Goal: Transaction & Acquisition: Purchase product/service

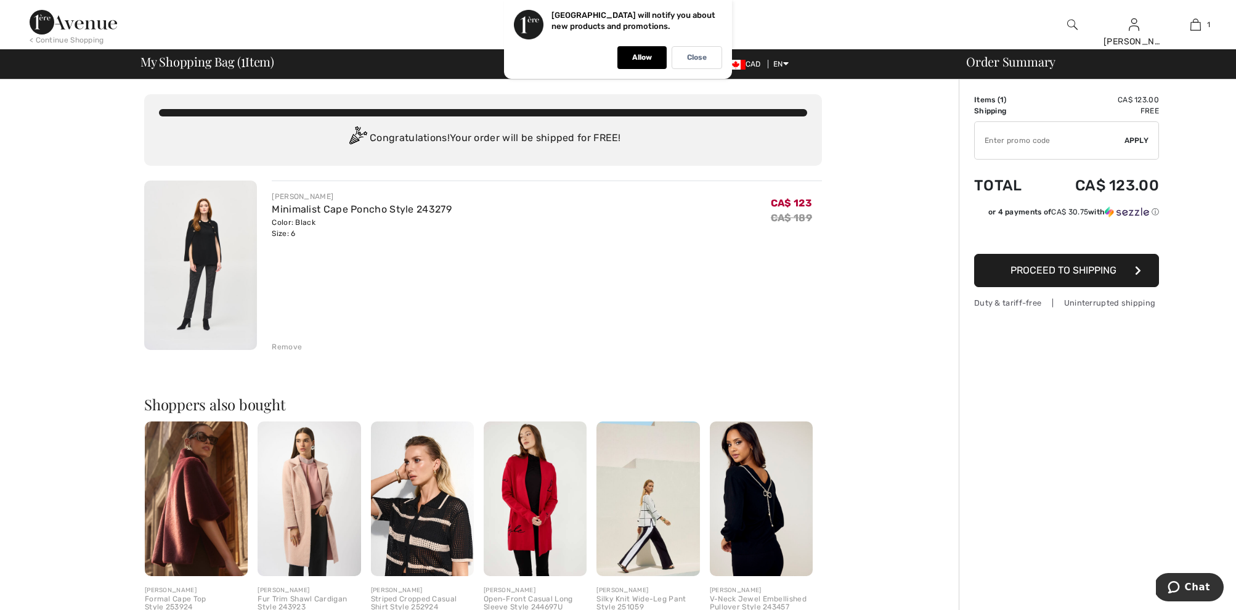
click at [1107, 144] on input "TEXT" at bounding box center [1050, 140] width 150 height 37
type input "EXTRA20"
click at [1131, 141] on span "Apply" at bounding box center [1137, 140] width 25 height 11
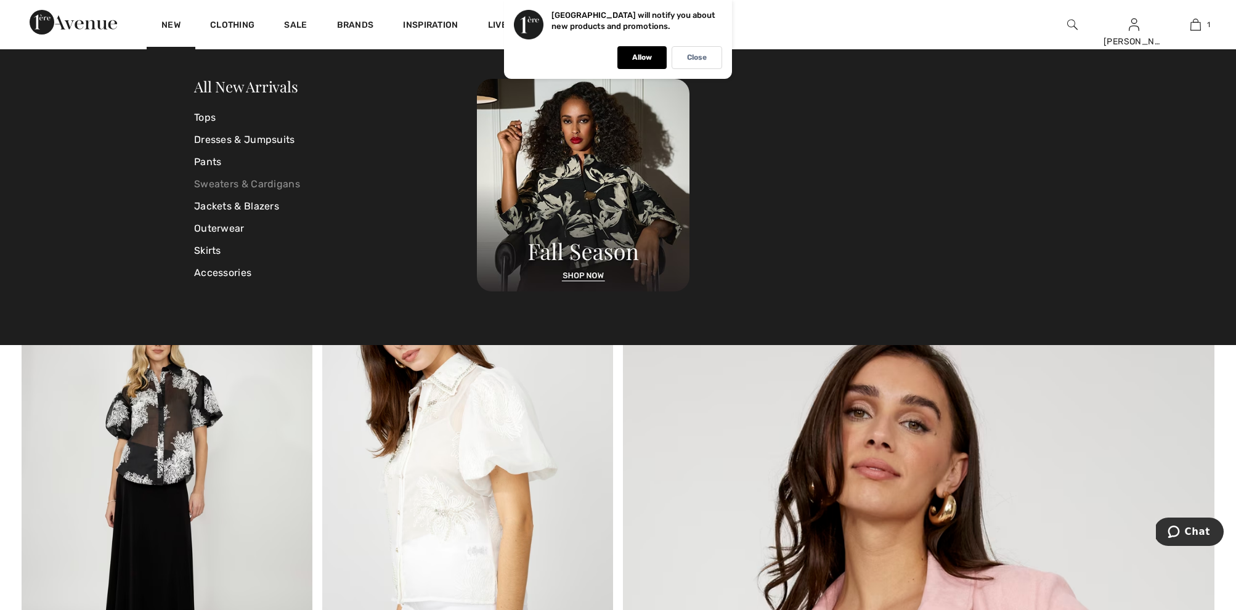
click at [244, 181] on link "Sweaters & Cardigans" at bounding box center [335, 184] width 283 height 22
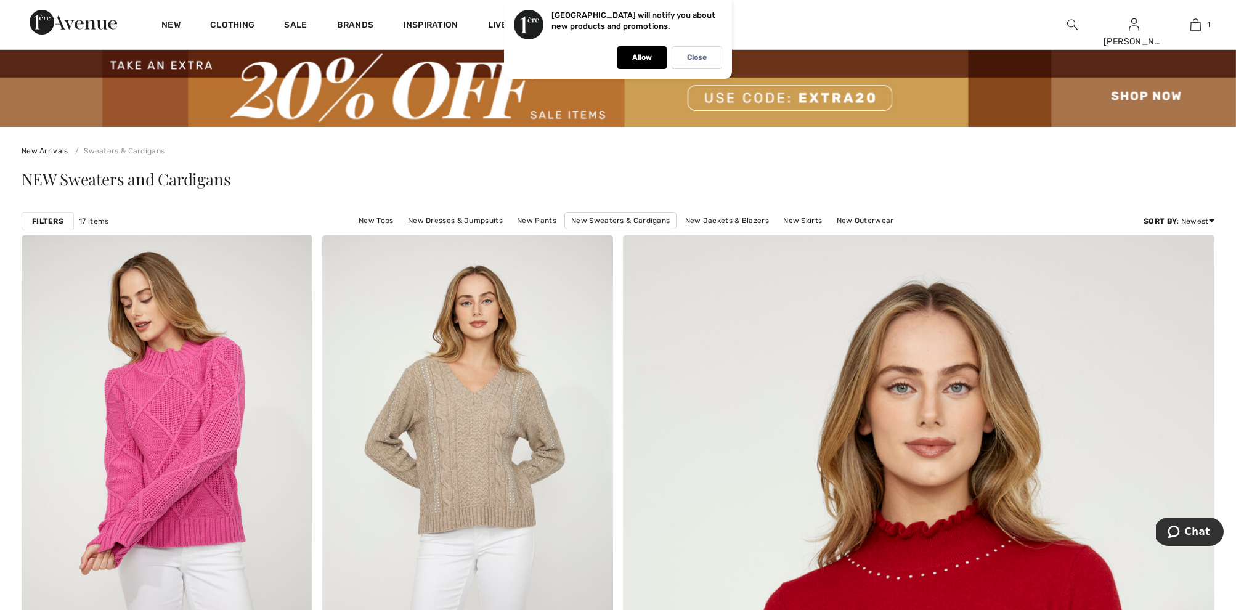
scroll to position [13, 0]
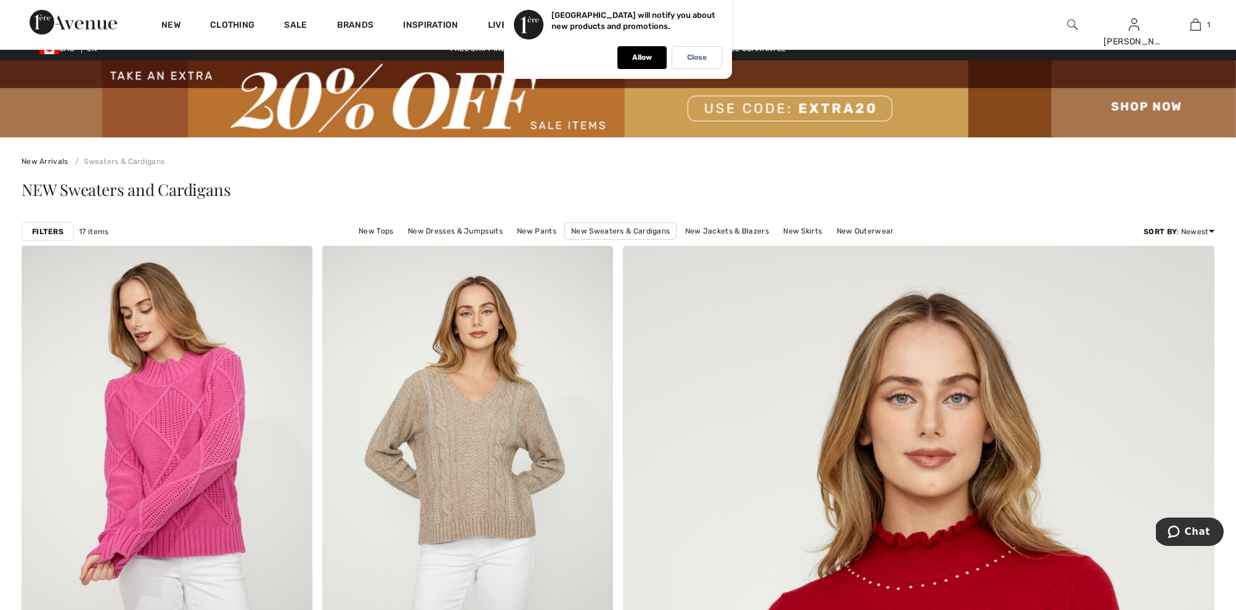
click at [62, 237] on strong "Filters" at bounding box center [47, 231] width 31 height 11
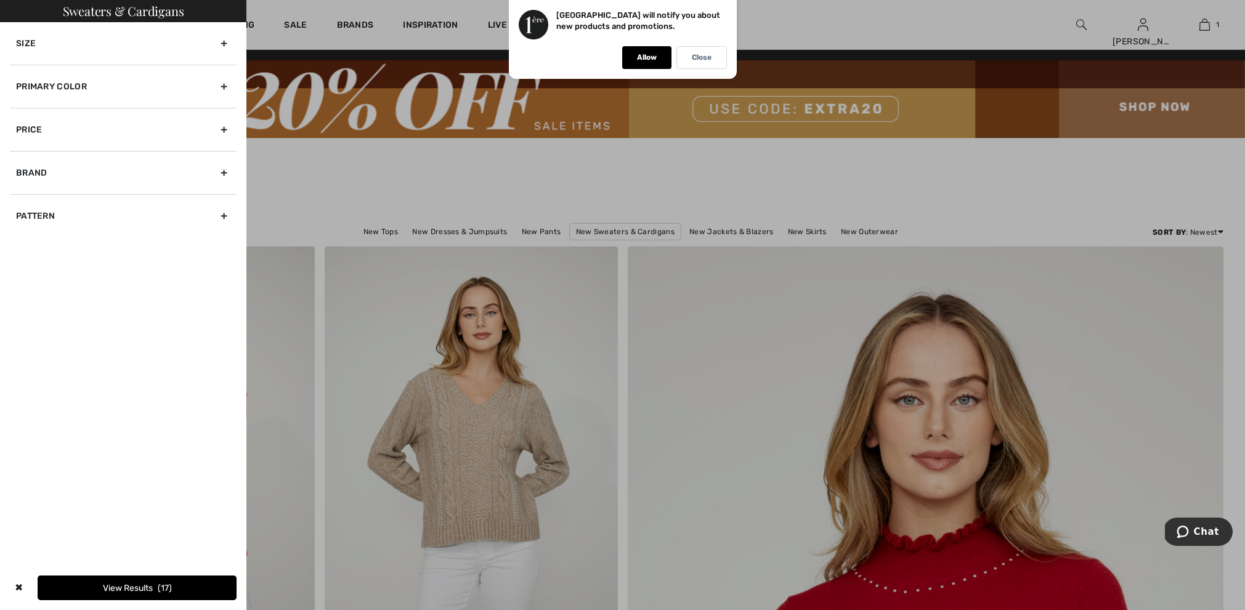
click at [332, 197] on div at bounding box center [622, 305] width 1245 height 610
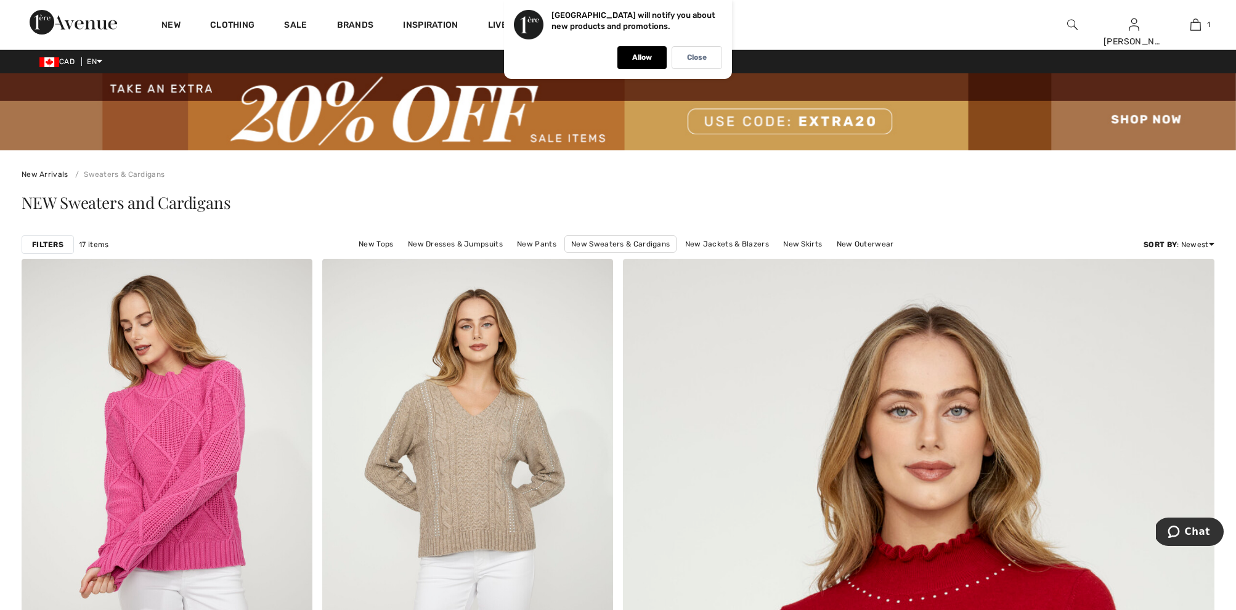
scroll to position [0, 0]
click at [106, 106] on link "Français" at bounding box center [131, 99] width 78 height 18
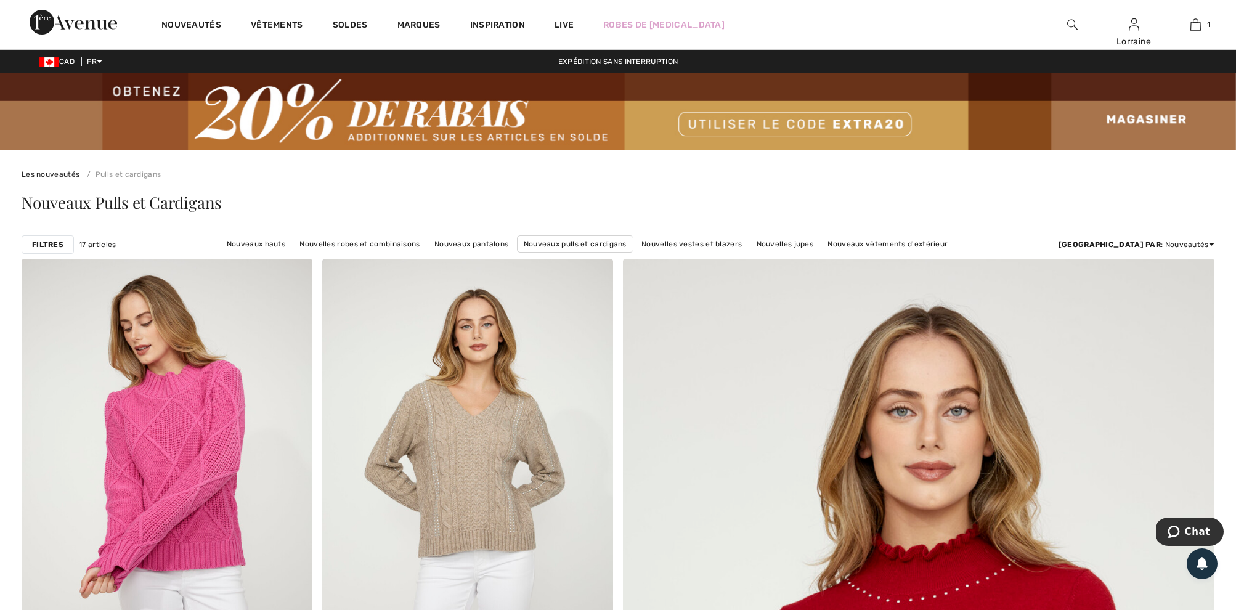
click at [60, 244] on strong "Filtres" at bounding box center [47, 244] width 31 height 11
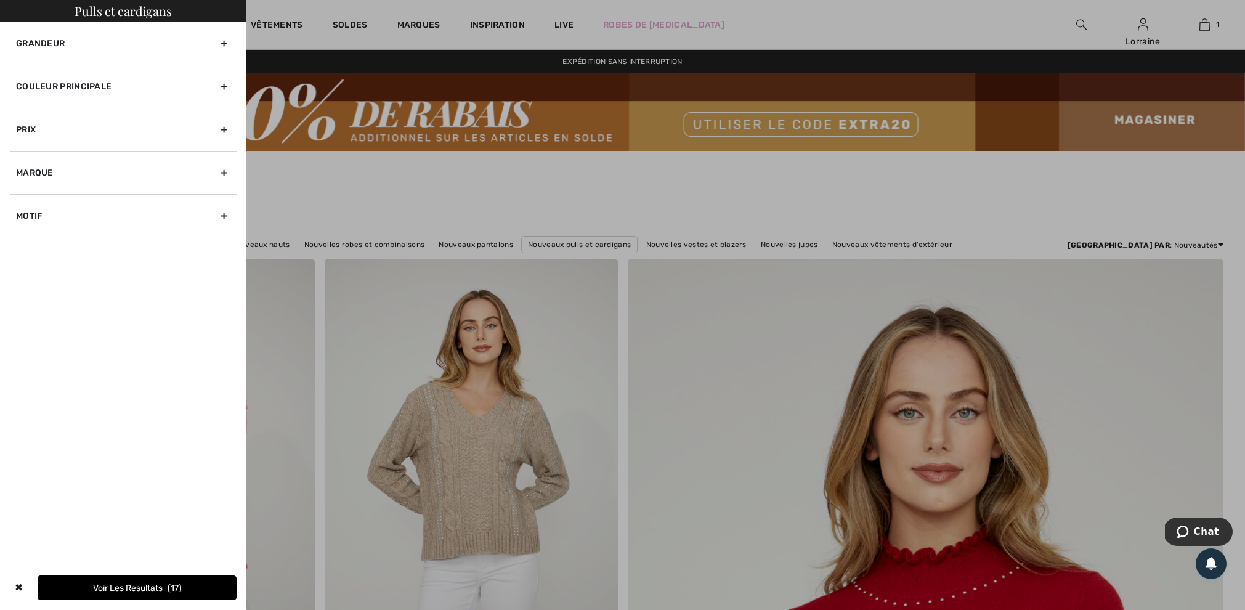
click at [79, 85] on div "Couleur Principale" at bounding box center [123, 86] width 227 height 43
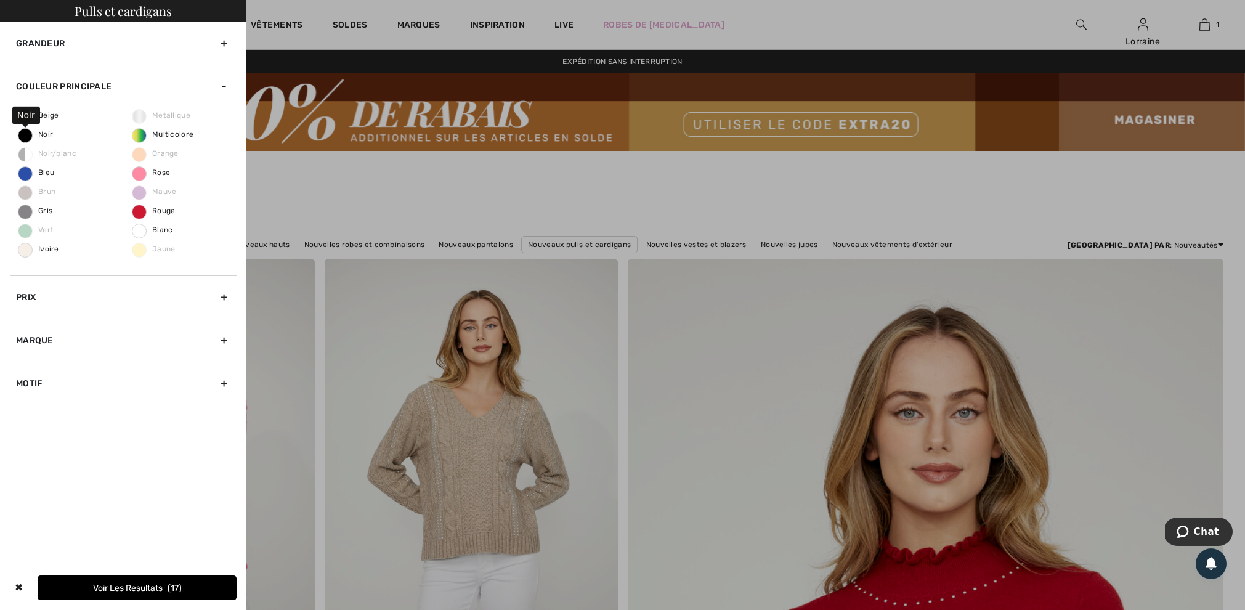
click at [26, 134] on span "Noir" at bounding box center [35, 134] width 35 height 9
click at [0, 0] on input "Noir" at bounding box center [0, 0] width 0 height 0
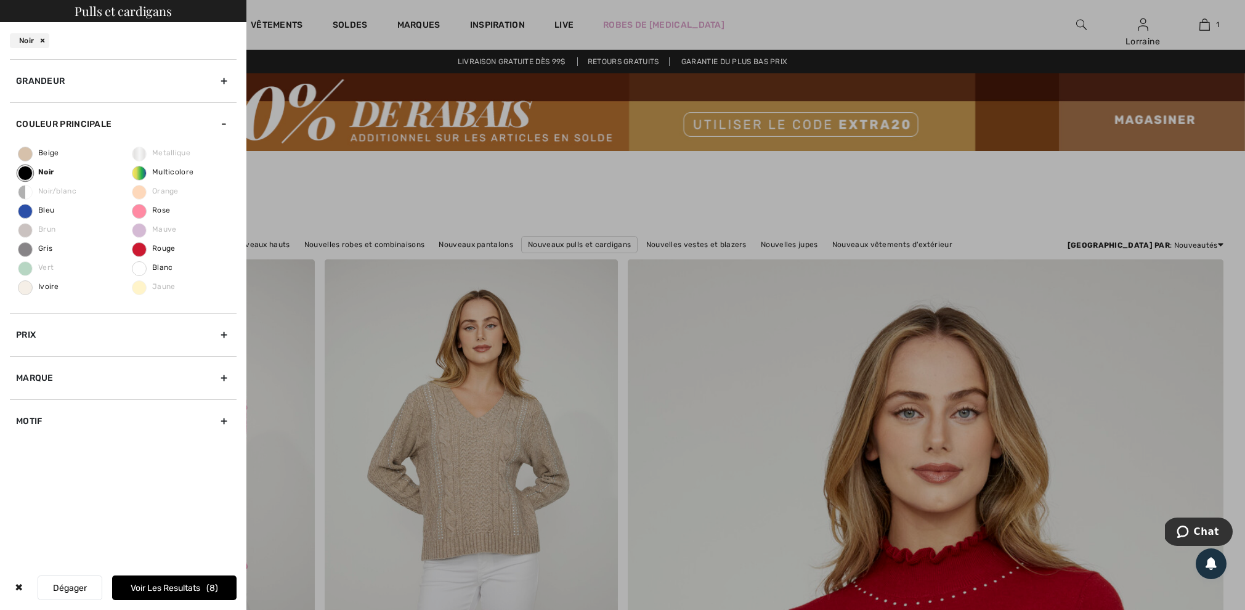
click at [65, 80] on div "Grandeur" at bounding box center [123, 80] width 227 height 43
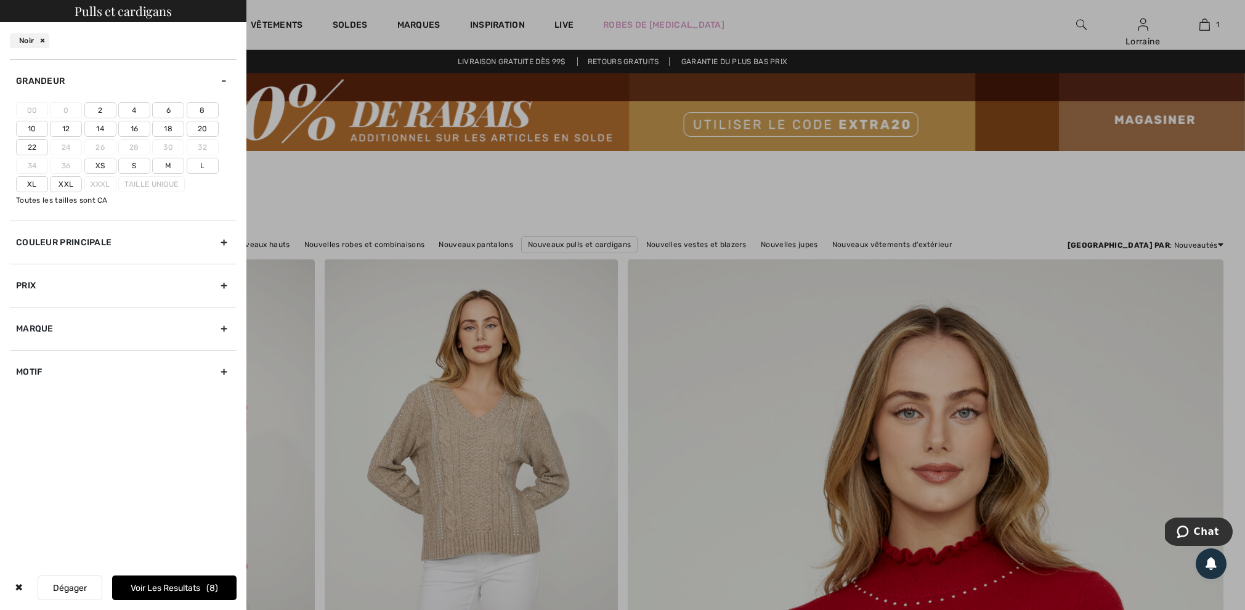
click at [166, 112] on label "6" at bounding box center [168, 110] width 32 height 16
click at [0, 0] on input"] "6" at bounding box center [0, 0] width 0 height 0
click at [137, 173] on label "S" at bounding box center [134, 166] width 32 height 16
click at [0, 0] on input"] "S" at bounding box center [0, 0] width 0 height 0
click at [96, 340] on div "Marque" at bounding box center [123, 328] width 227 height 43
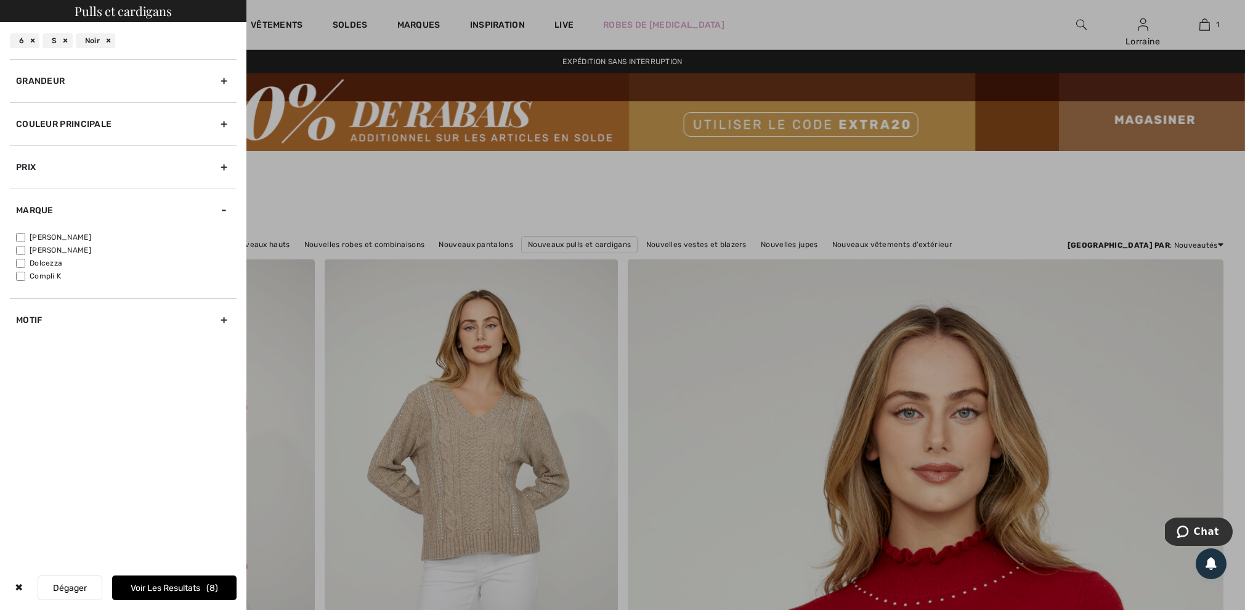
click at [24, 240] on input"] "[PERSON_NAME]" at bounding box center [20, 237] width 9 height 9
checkbox input"] "true"
click at [145, 588] on button "Voir les resultats 5" at bounding box center [174, 588] width 124 height 25
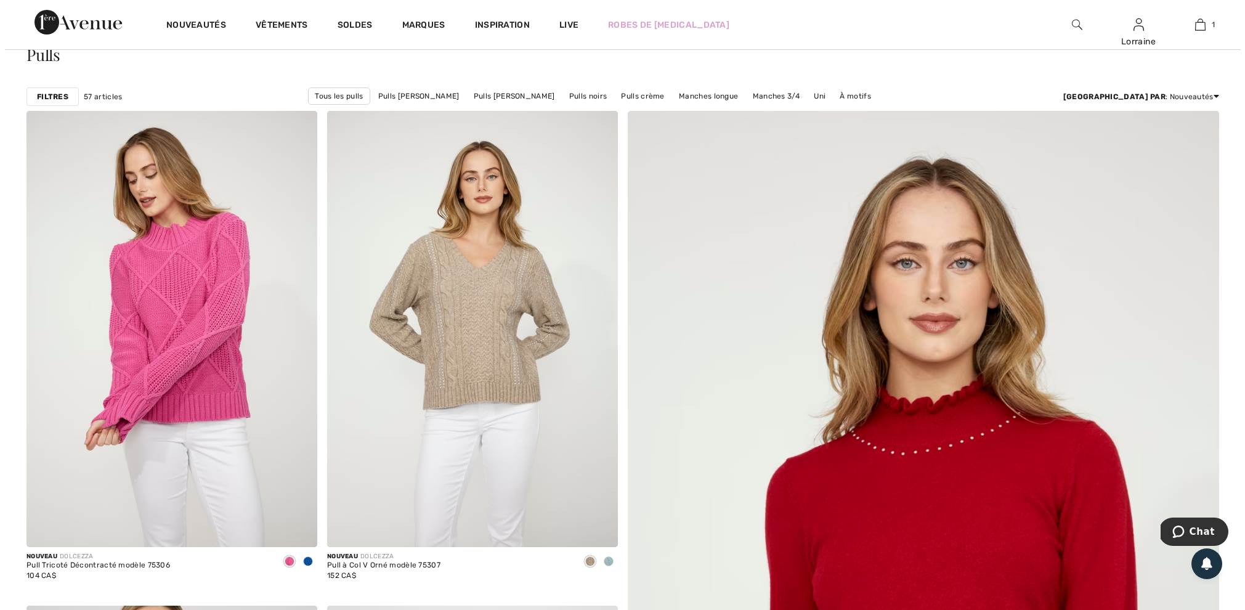
scroll to position [47, 0]
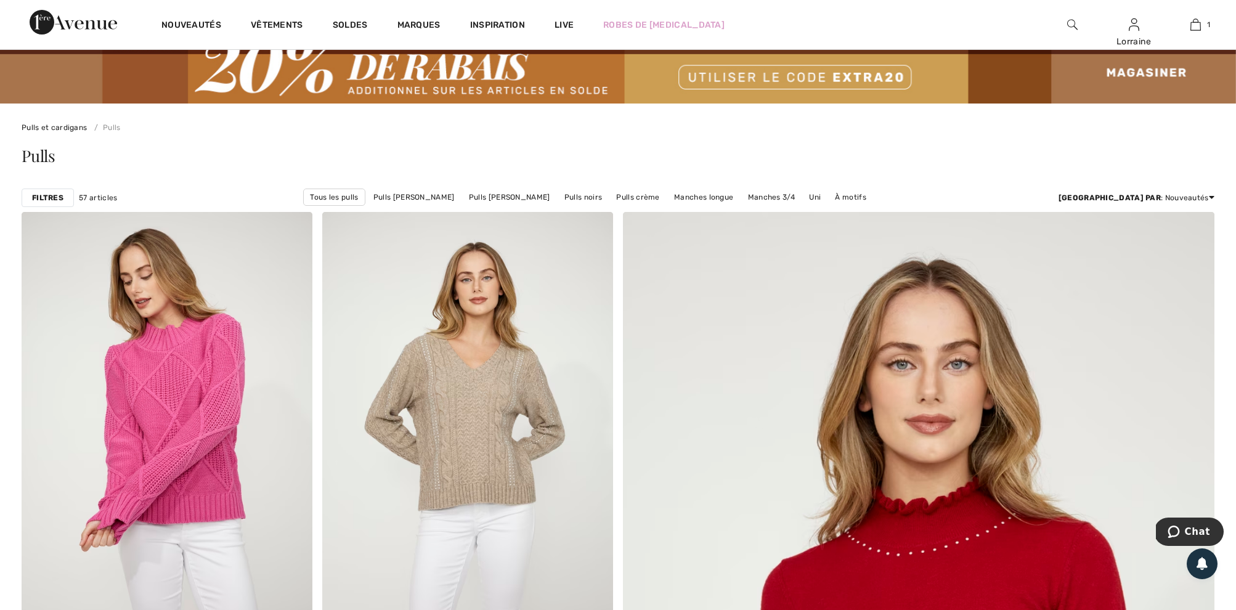
click at [43, 203] on strong "Filtres" at bounding box center [47, 197] width 31 height 11
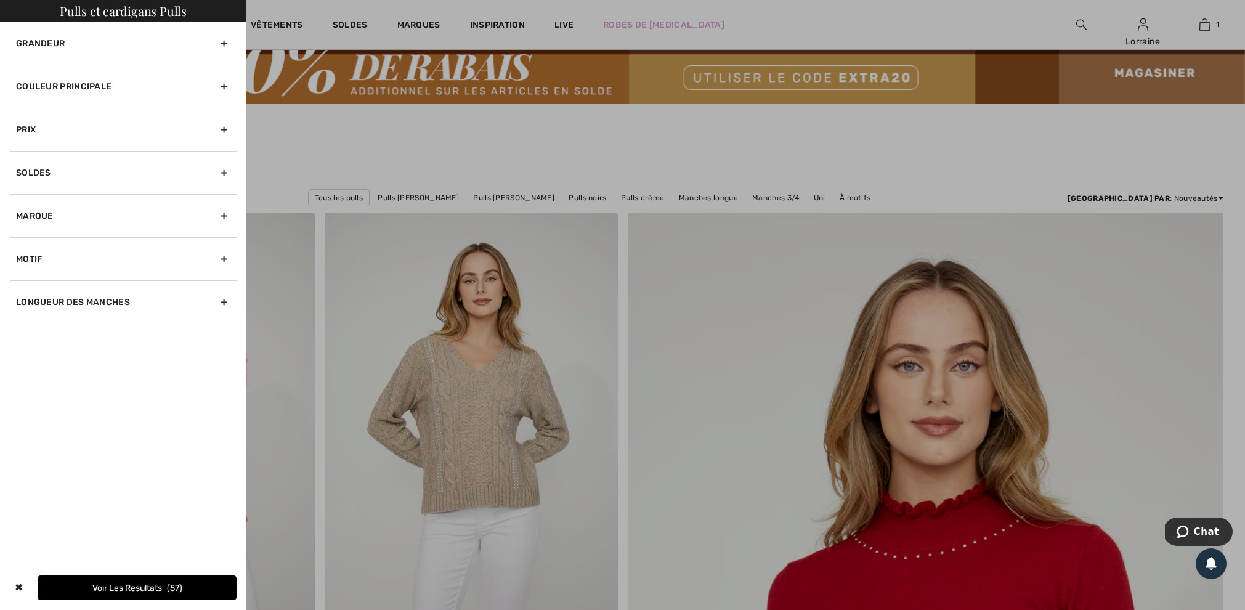
click at [111, 83] on div "Couleur Principale" at bounding box center [123, 86] width 227 height 43
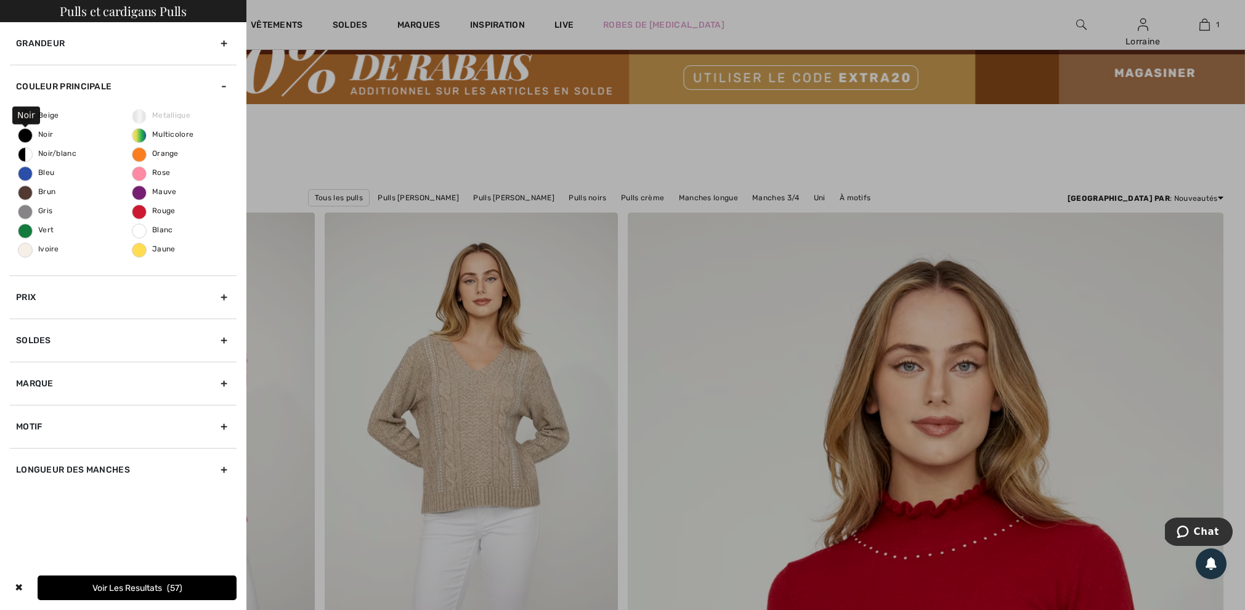
click at [28, 137] on span "Noir" at bounding box center [35, 134] width 35 height 9
click at [0, 0] on input "Noir" at bounding box center [0, 0] width 0 height 0
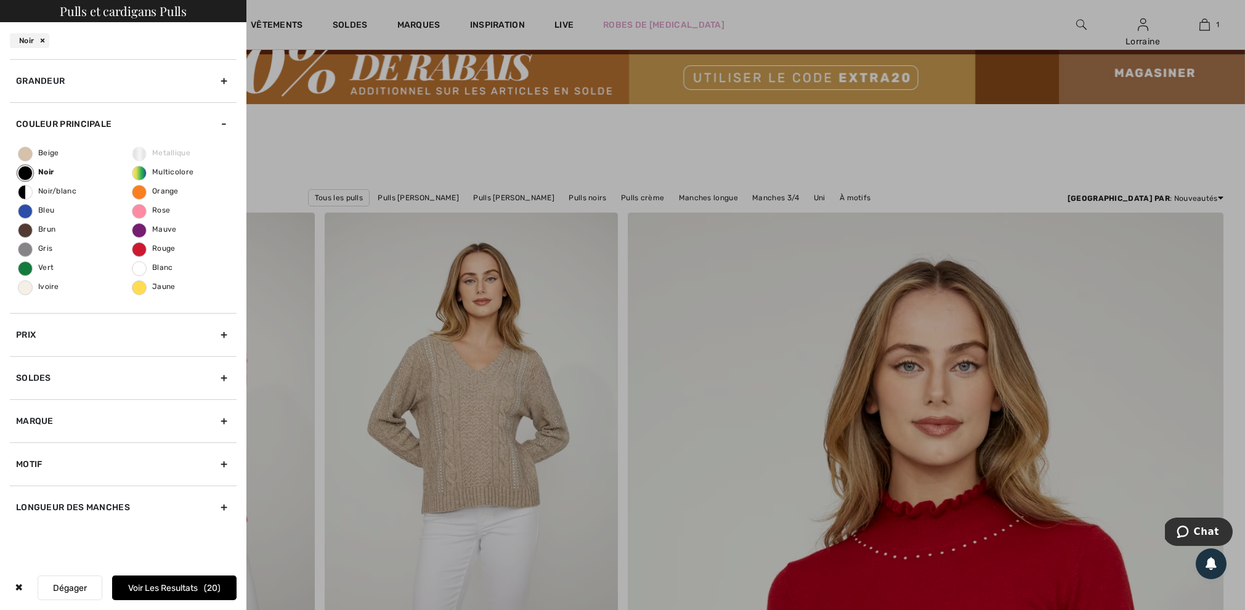
click at [94, 88] on div "Grandeur" at bounding box center [123, 80] width 227 height 43
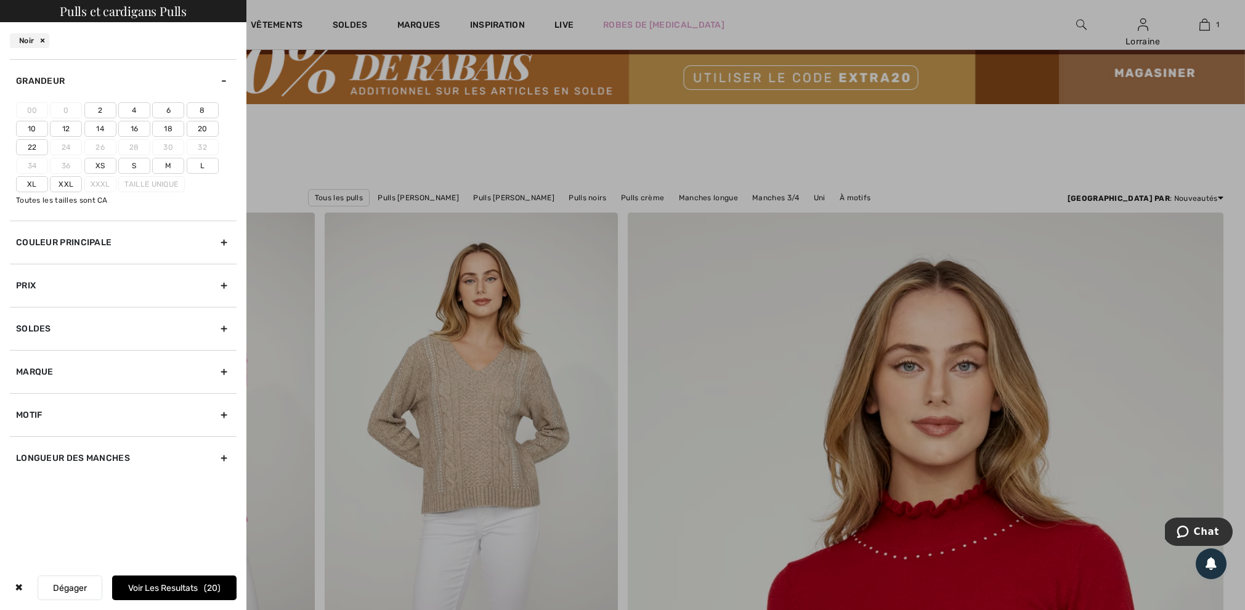
click at [166, 111] on label "6" at bounding box center [168, 110] width 32 height 16
click at [0, 0] on input"] "6" at bounding box center [0, 0] width 0 height 0
click at [133, 173] on label "S" at bounding box center [134, 166] width 32 height 16
click at [0, 0] on input"] "S" at bounding box center [0, 0] width 0 height 0
click at [120, 386] on div "Marque" at bounding box center [123, 371] width 227 height 43
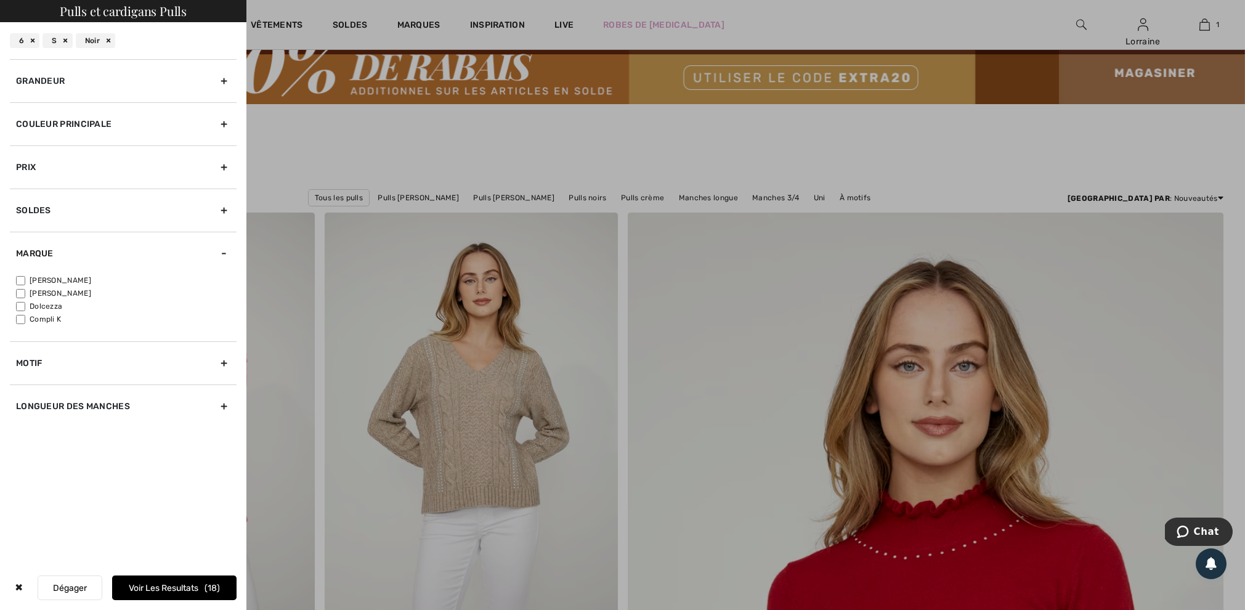
click at [27, 283] on label "[PERSON_NAME]" at bounding box center [126, 280] width 221 height 11
click at [25, 283] on input"] "[PERSON_NAME]" at bounding box center [20, 280] width 9 height 9
checkbox input"] "true"
click at [155, 587] on button "Voir les resultats 12" at bounding box center [174, 588] width 124 height 25
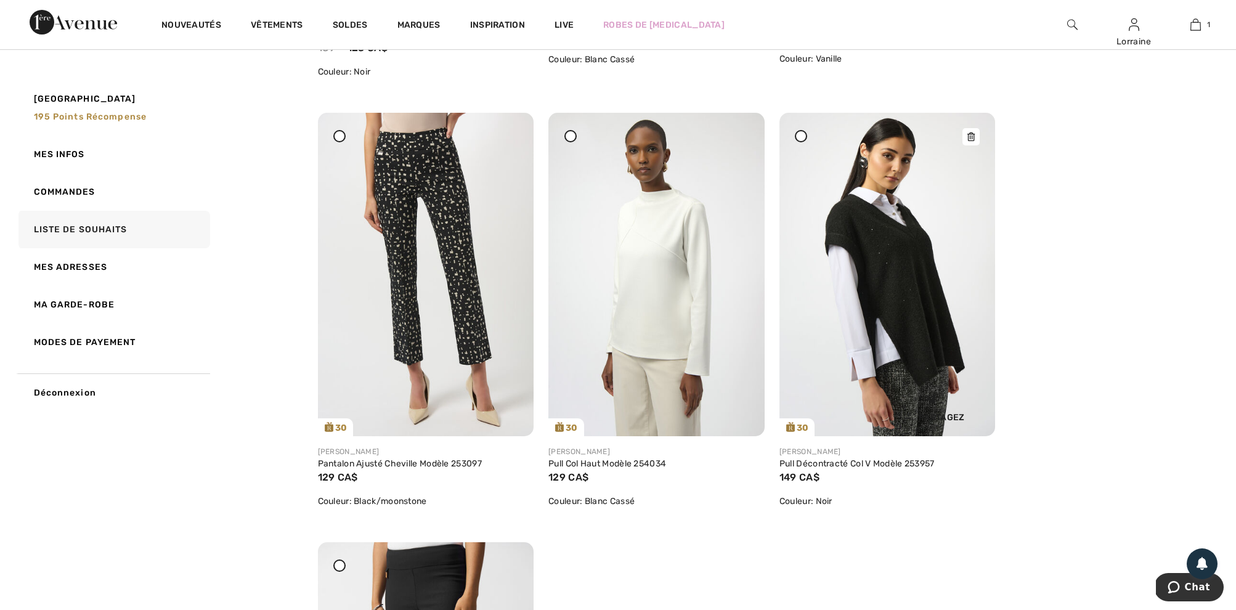
scroll to position [547, 1]
click at [888, 260] on img at bounding box center [888, 274] width 216 height 324
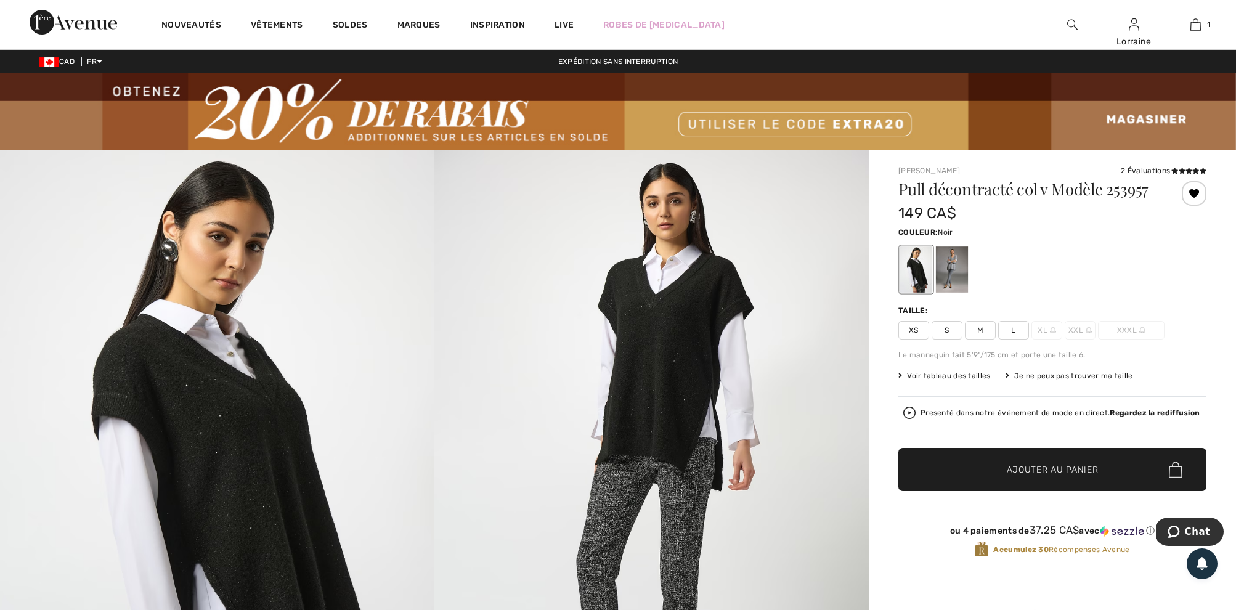
click at [948, 337] on span "S" at bounding box center [947, 330] width 31 height 18
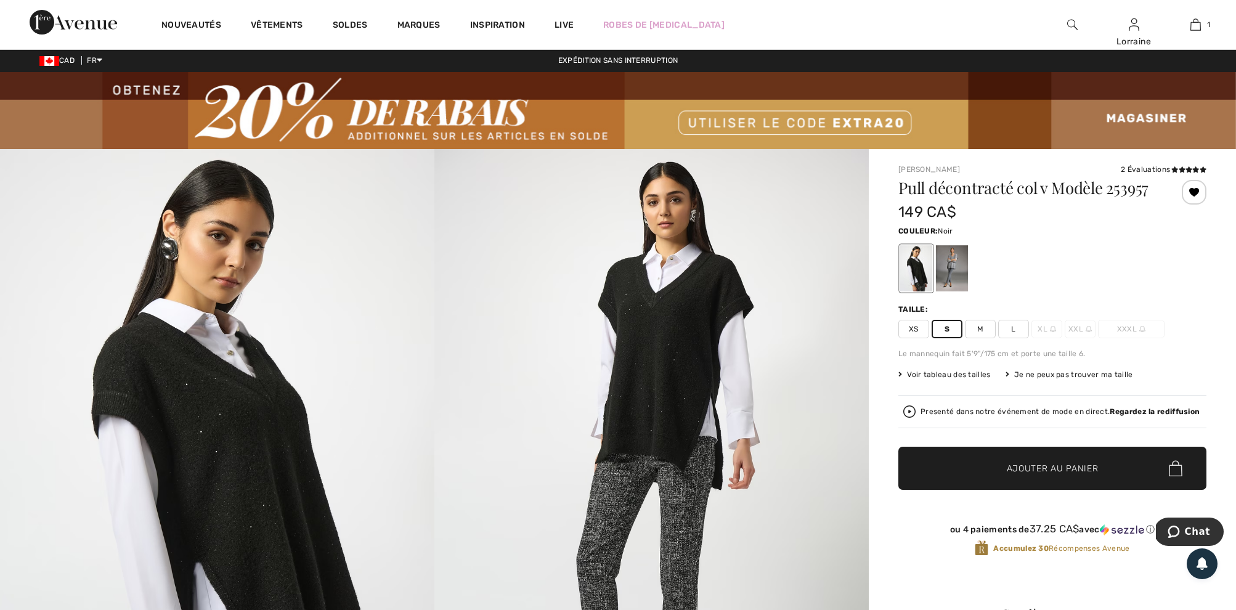
click at [1050, 475] on span "Ajouter au panier" at bounding box center [1053, 468] width 92 height 13
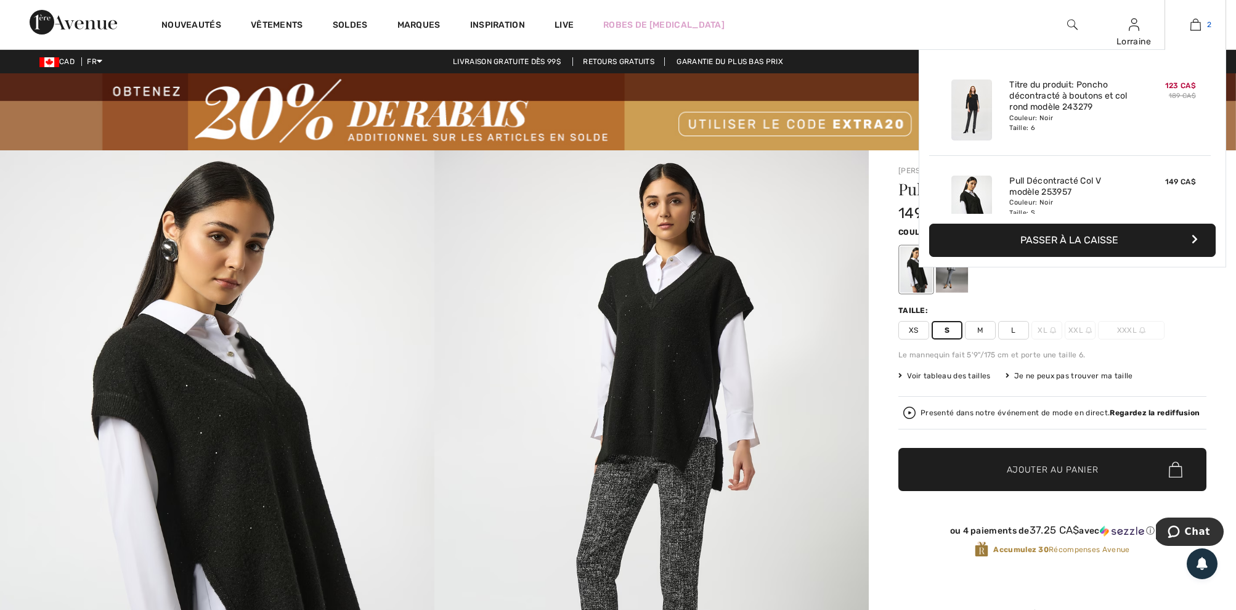
click at [1197, 23] on img at bounding box center [1196, 24] width 10 height 15
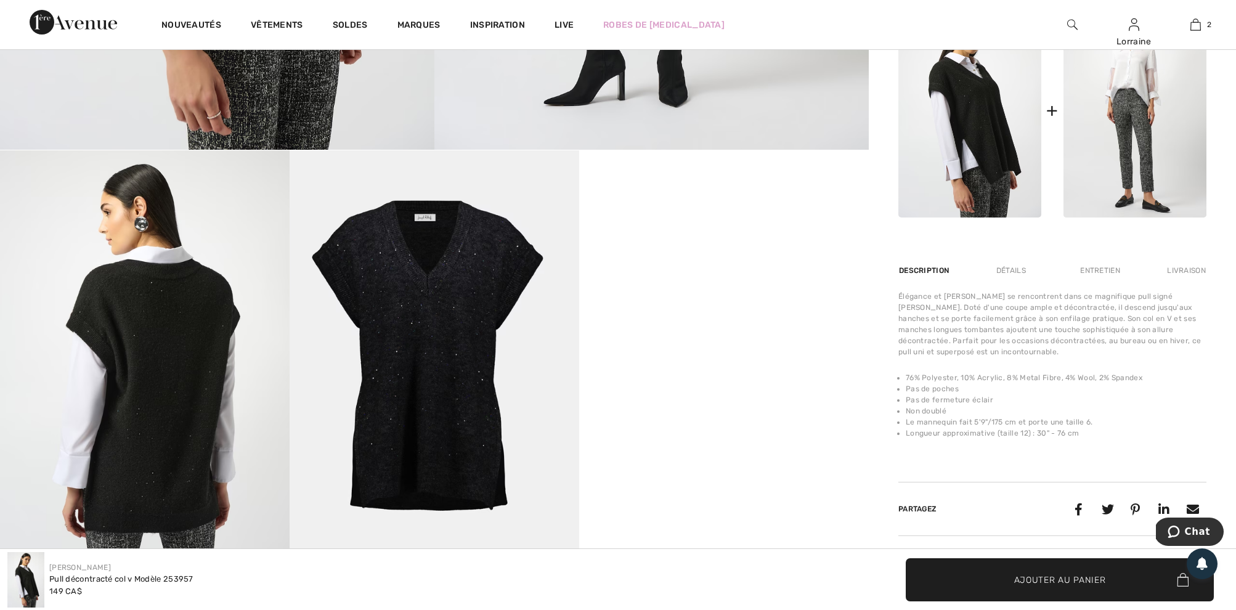
scroll to position [553, 0]
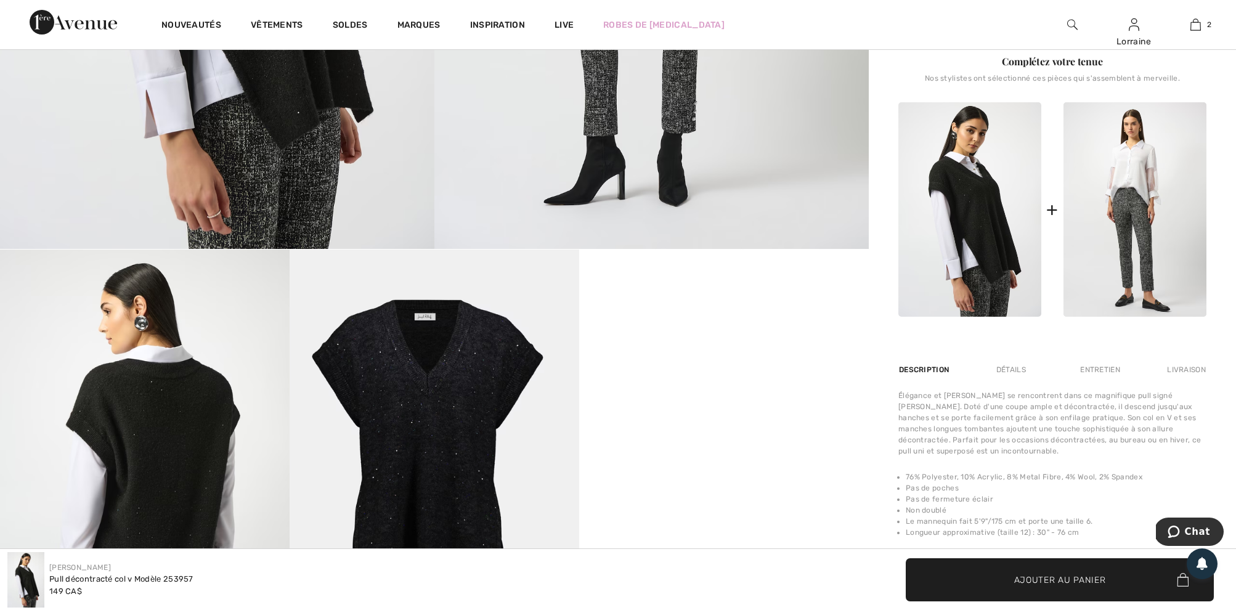
click at [1092, 381] on div "Entretien" at bounding box center [1100, 370] width 61 height 22
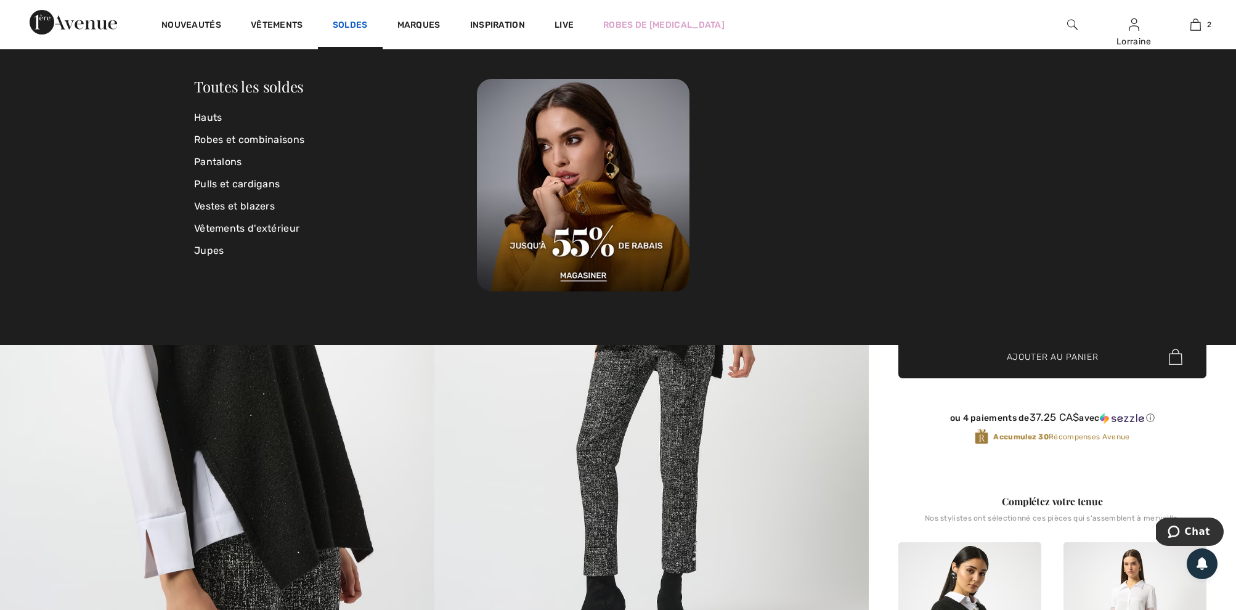
scroll to position [112, 0]
click at [351, 22] on link "Soldes" at bounding box center [350, 26] width 35 height 13
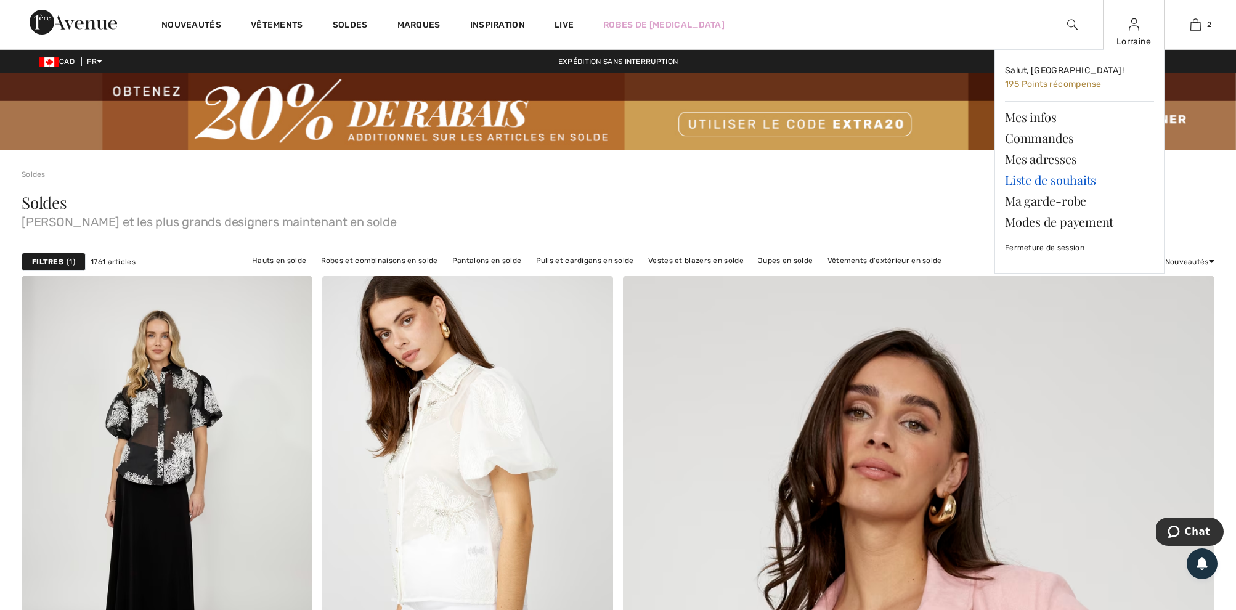
click at [1023, 181] on link "Liste de souhaits" at bounding box center [1079, 179] width 149 height 21
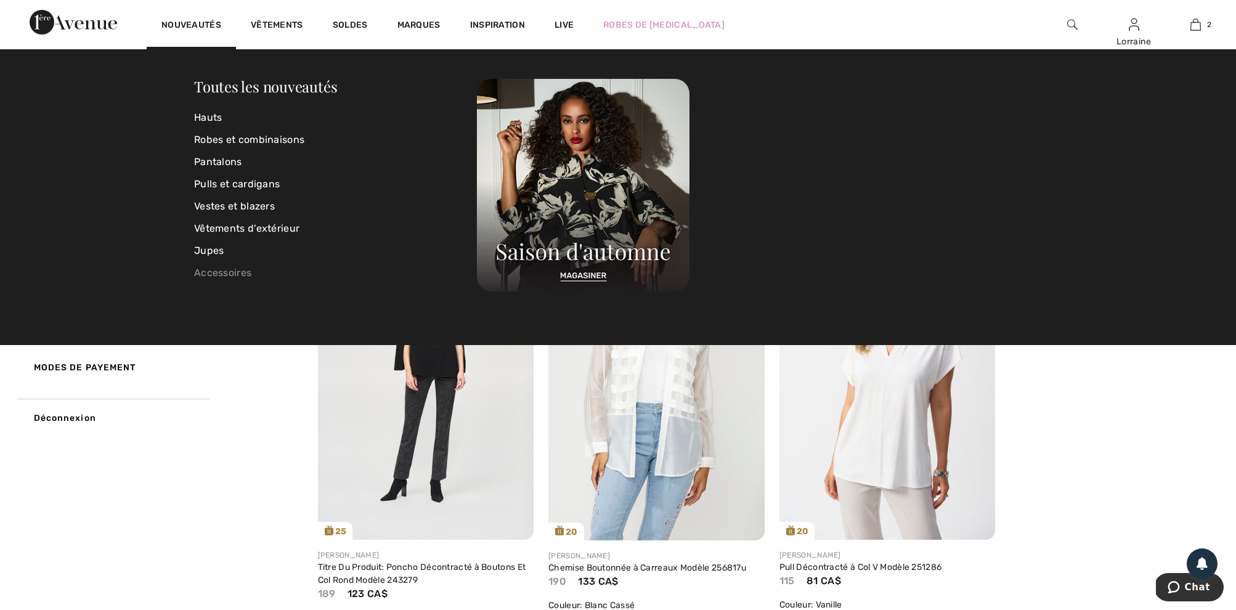
click at [243, 273] on link "Accessoires" at bounding box center [335, 273] width 283 height 22
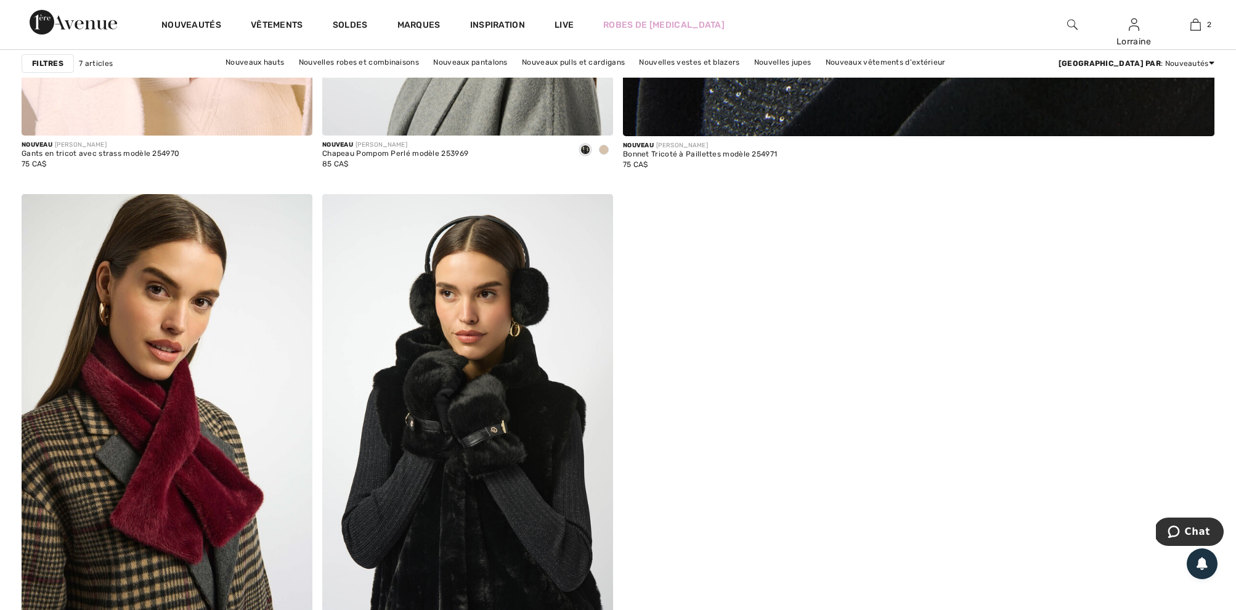
scroll to position [940, 0]
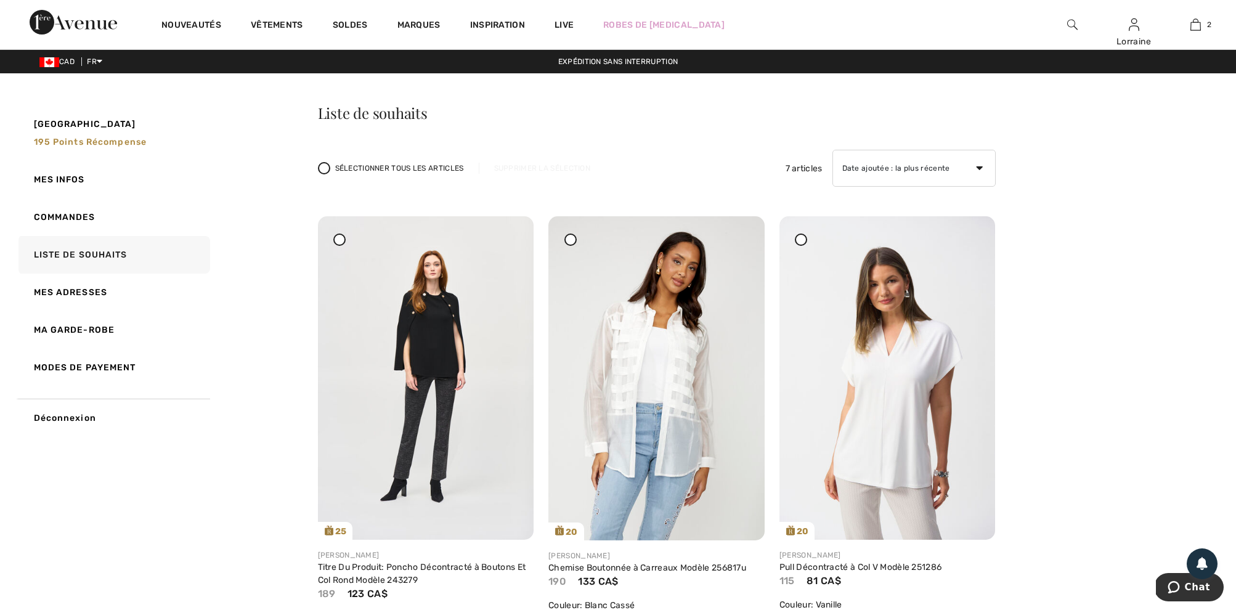
scroll to position [1, 0]
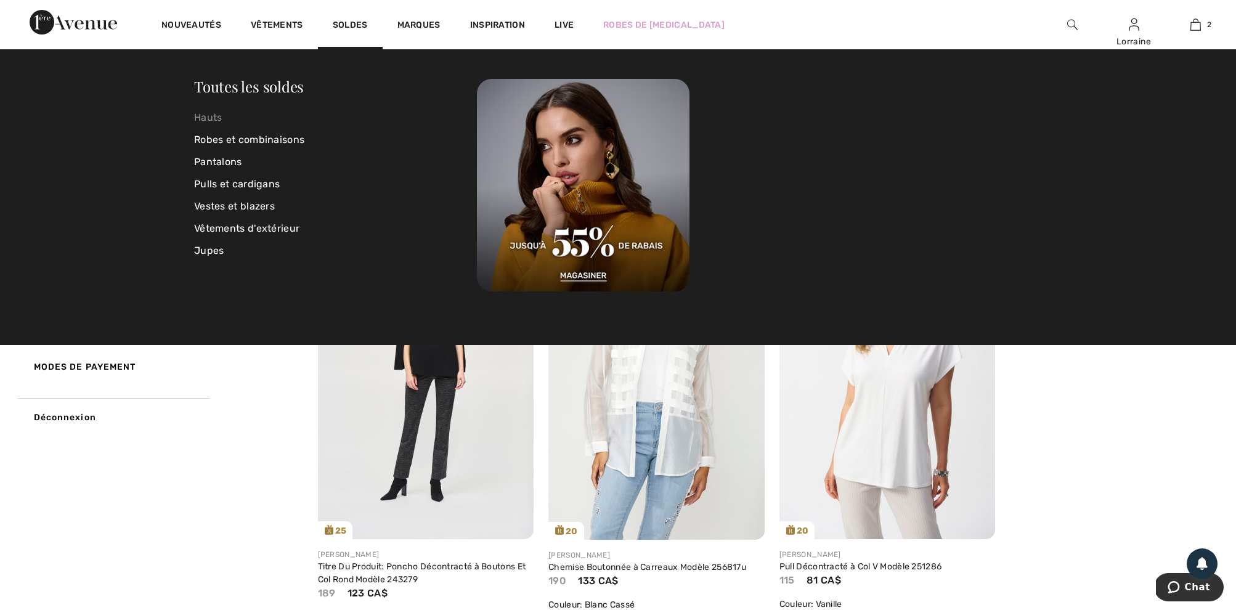
click at [203, 116] on link "Hauts" at bounding box center [335, 118] width 283 height 22
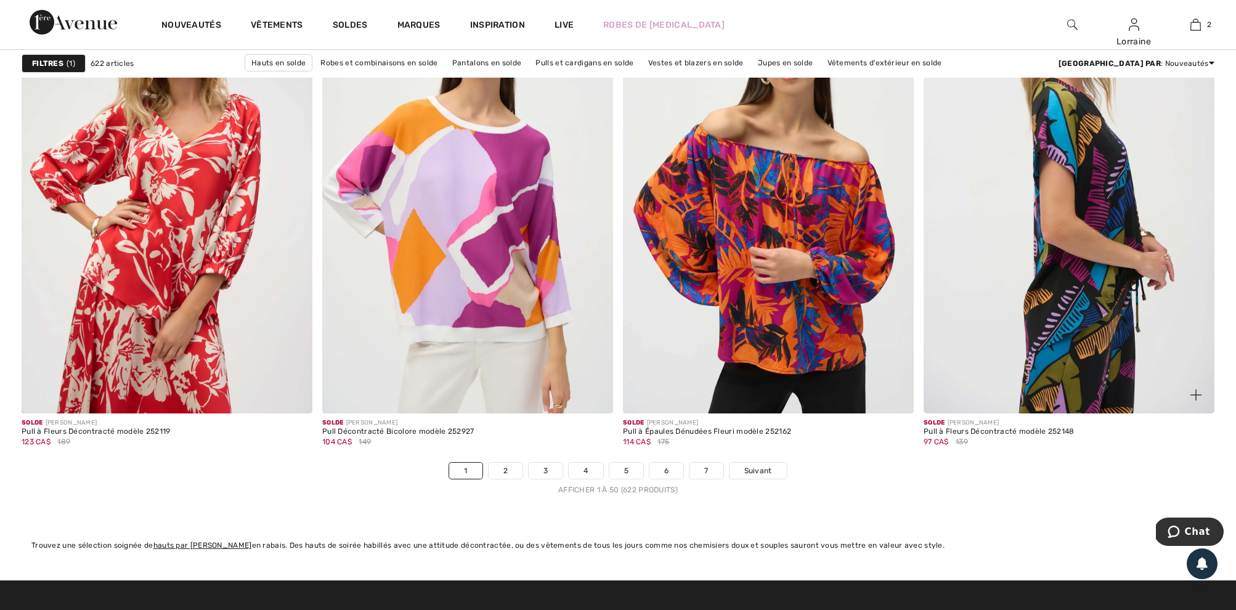
scroll to position [7374, 0]
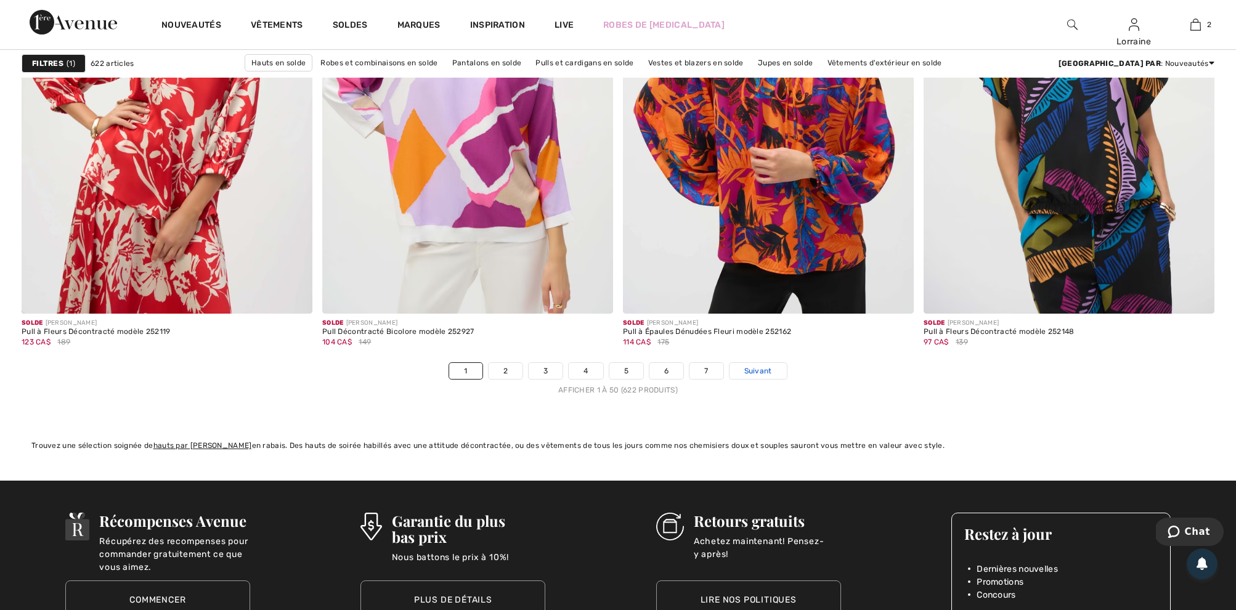
click at [762, 377] on span "Suivant" at bounding box center [758, 370] width 28 height 11
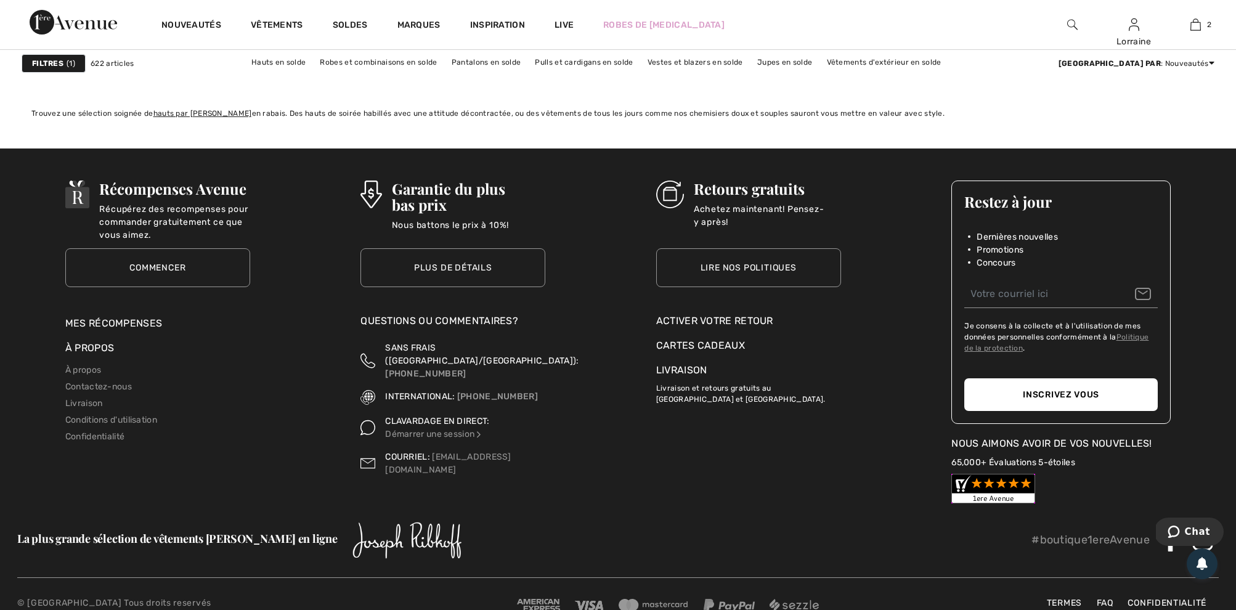
click at [679, 398] on p "Livraison et retours gratuits au Canada et États-Unis." at bounding box center [748, 391] width 185 height 27
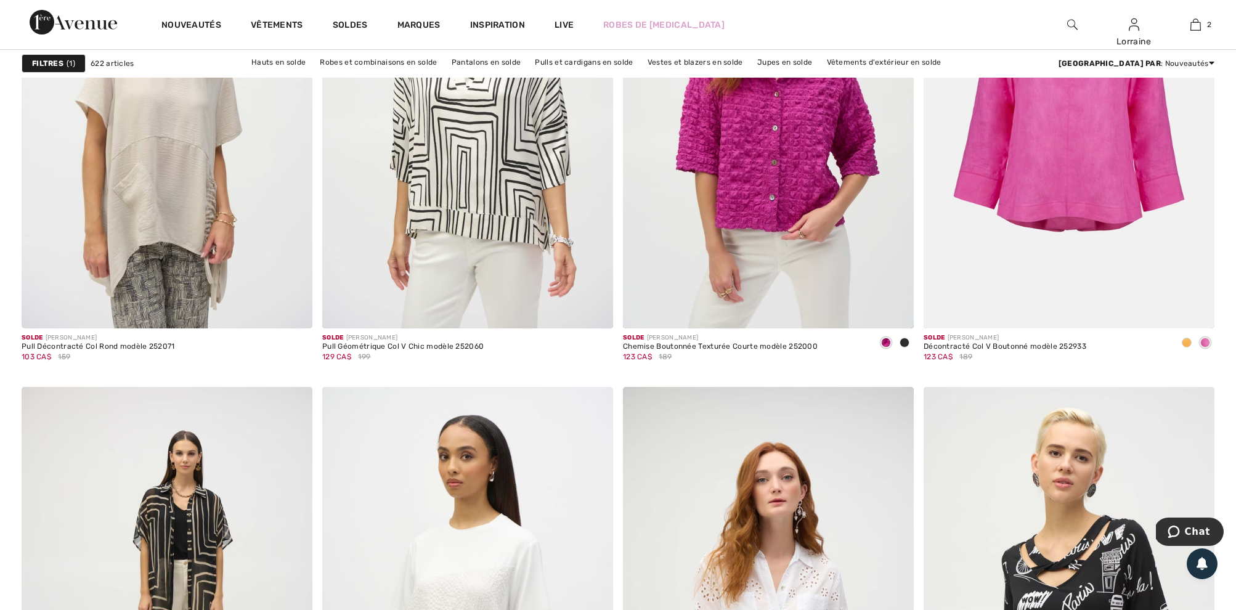
click at [49, 62] on strong "Filtres" at bounding box center [47, 63] width 31 height 11
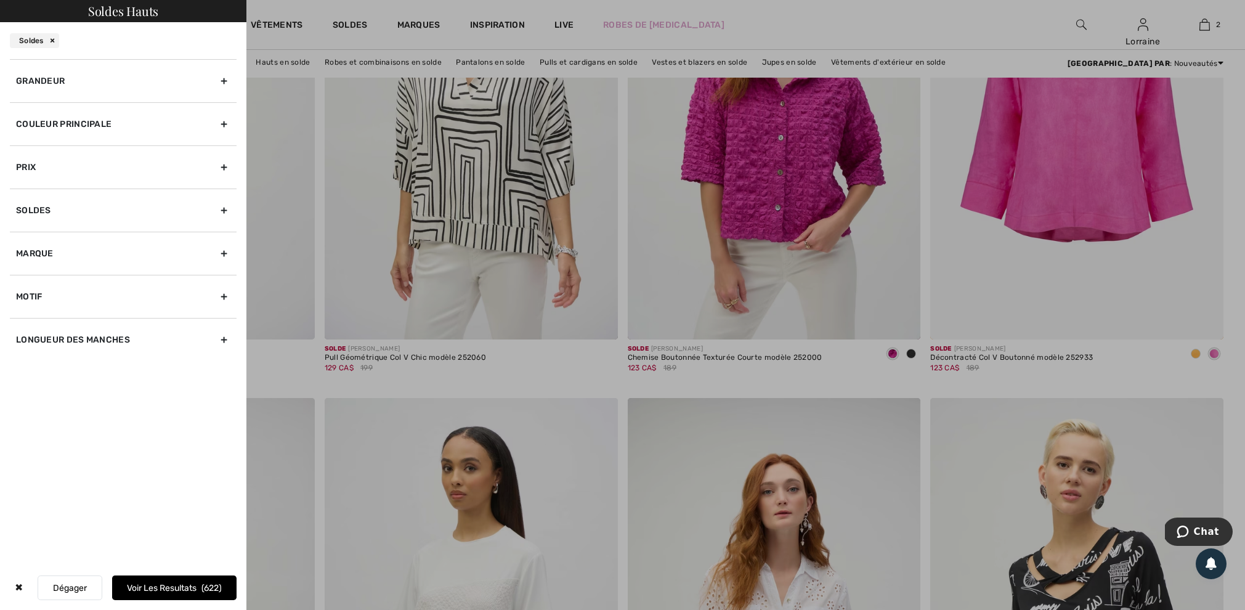
click at [75, 254] on div "Marque" at bounding box center [123, 253] width 227 height 43
click at [145, 208] on div "Soldes" at bounding box center [123, 210] width 227 height 43
click at [105, 128] on div "Couleur Principale" at bounding box center [123, 123] width 227 height 43
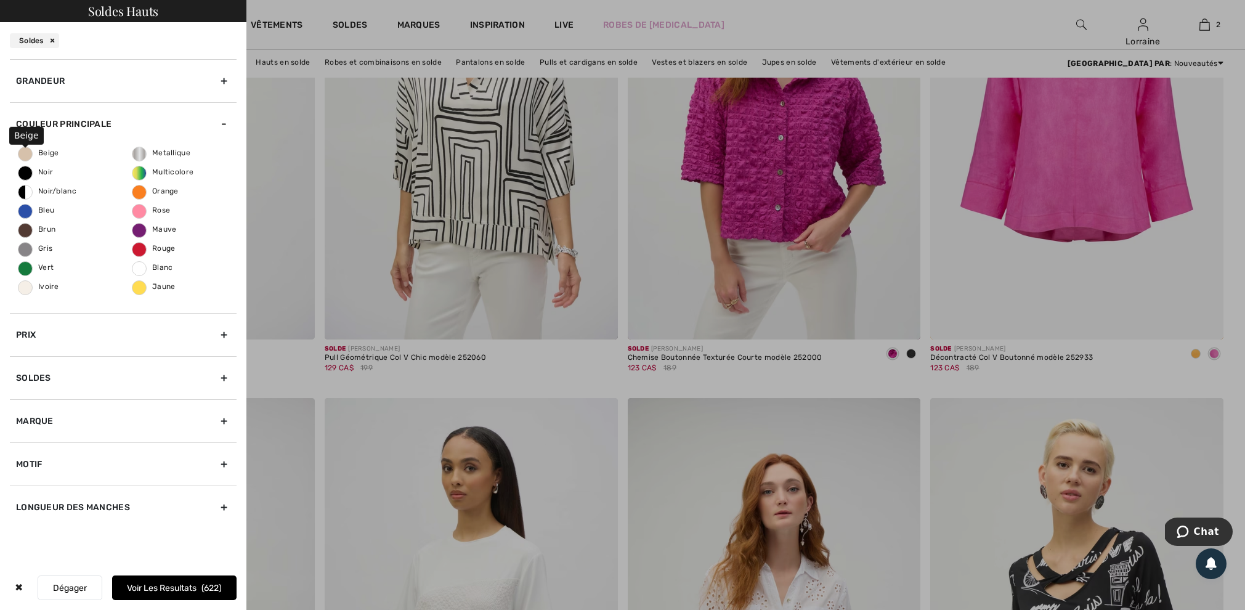
click at [27, 157] on span "Beige" at bounding box center [38, 153] width 41 height 9
click at [0, 0] on input "Beige" at bounding box center [0, 0] width 0 height 0
click at [169, 587] on button "Voir les resultats 64" at bounding box center [174, 588] width 124 height 25
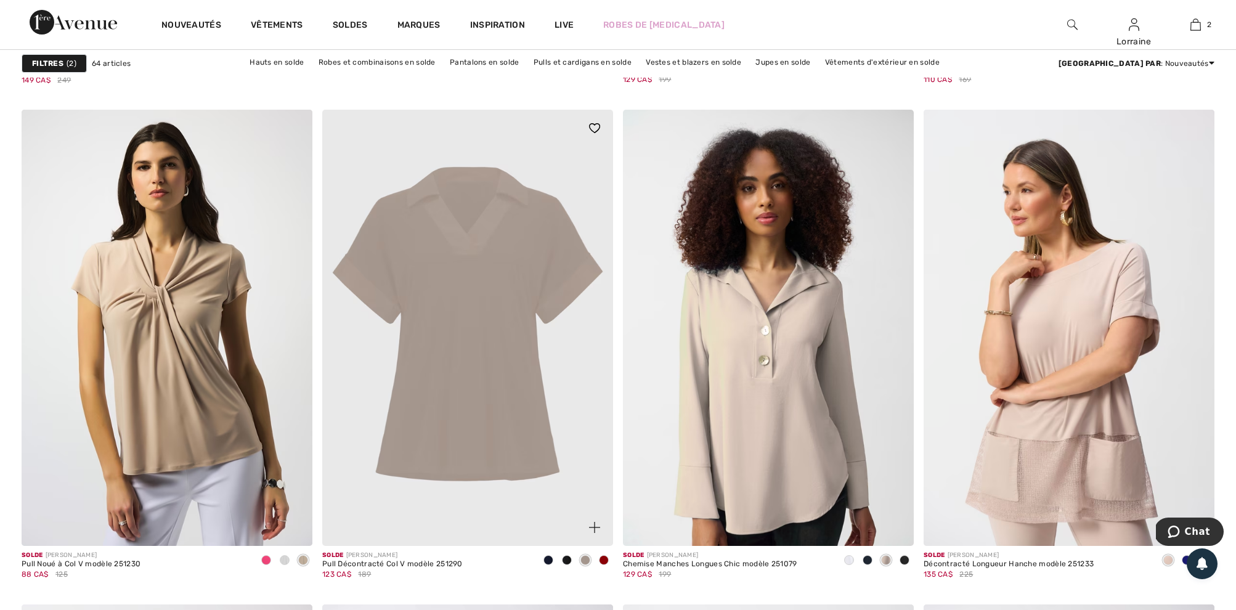
scroll to position [4974, 0]
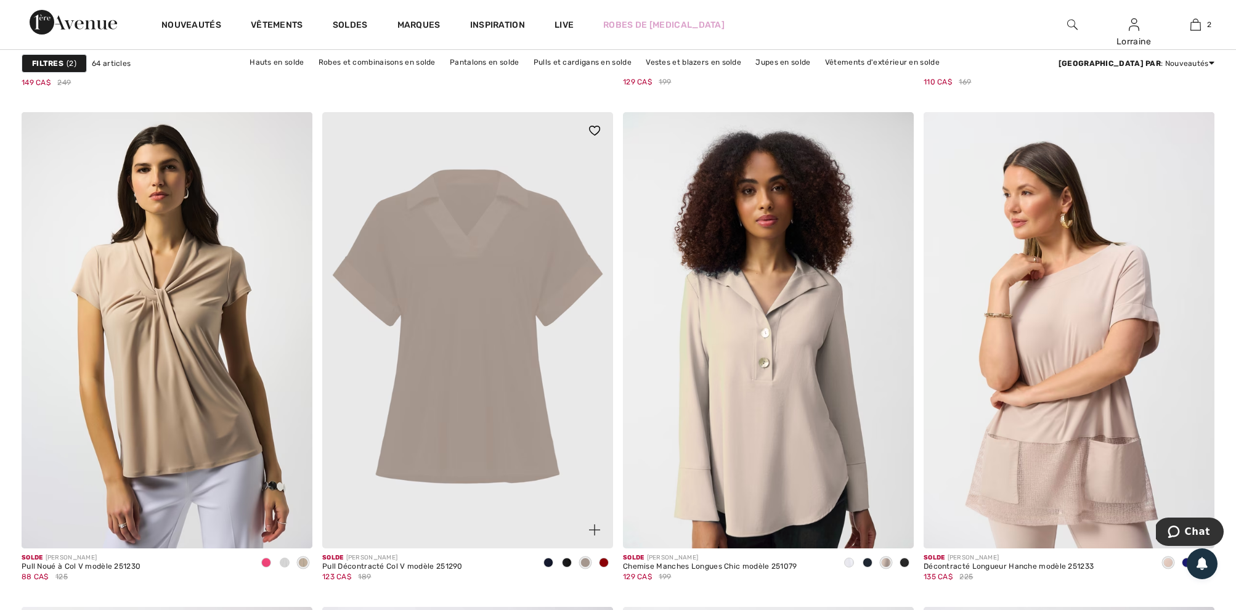
click at [469, 411] on img at bounding box center [467, 330] width 291 height 436
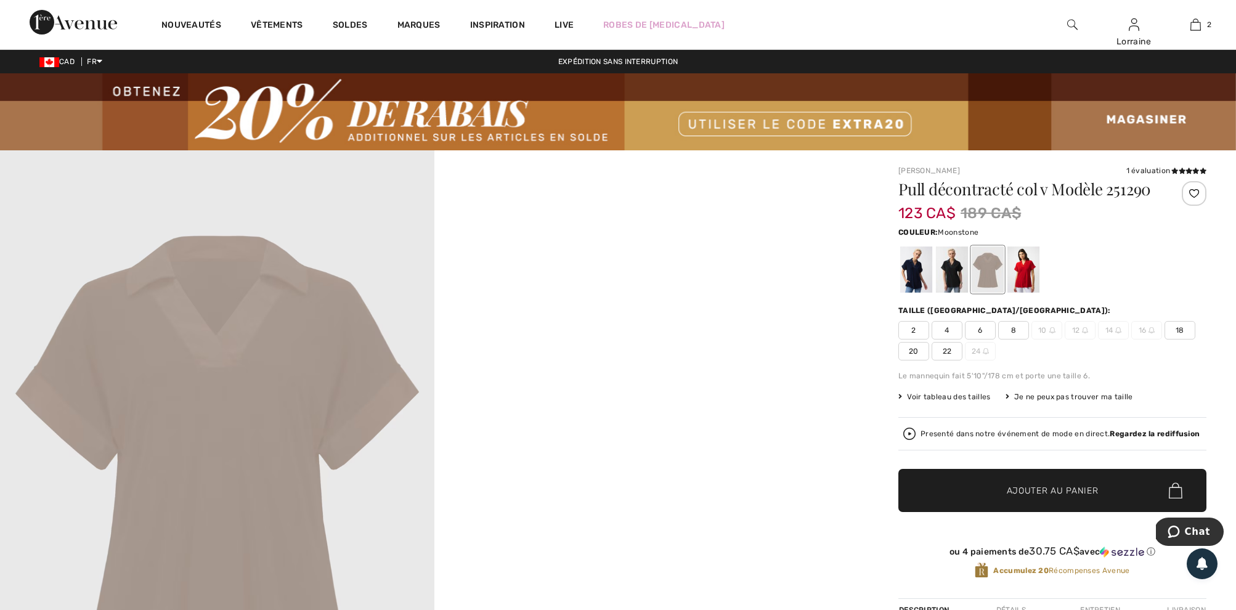
click at [984, 278] on div at bounding box center [988, 270] width 32 height 46
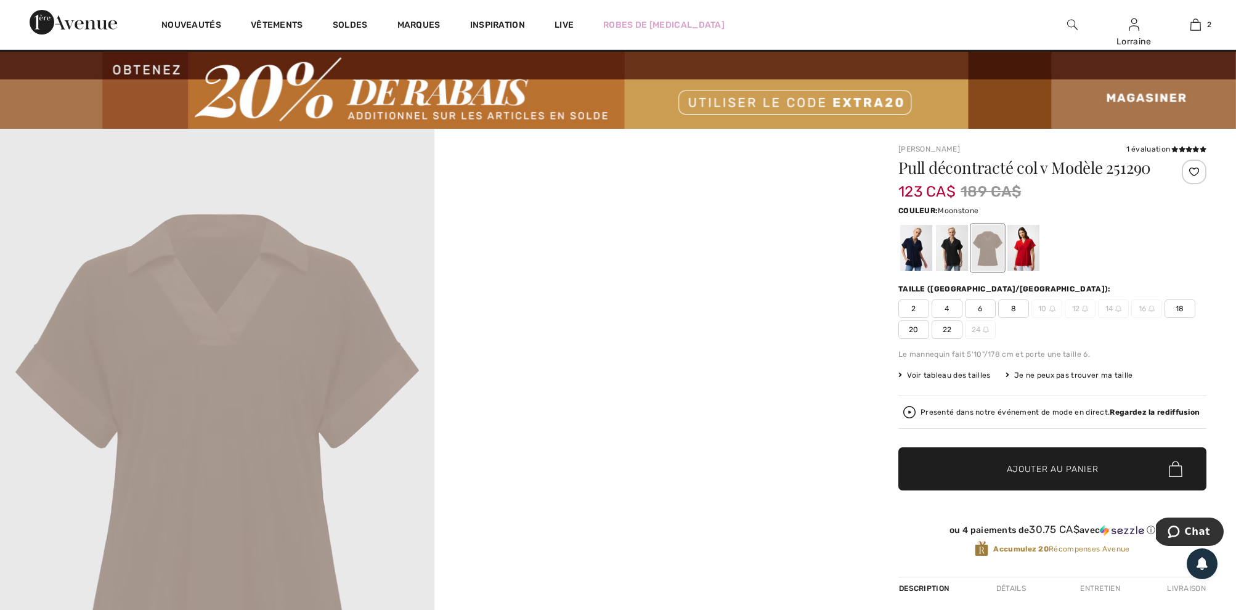
scroll to position [15, 0]
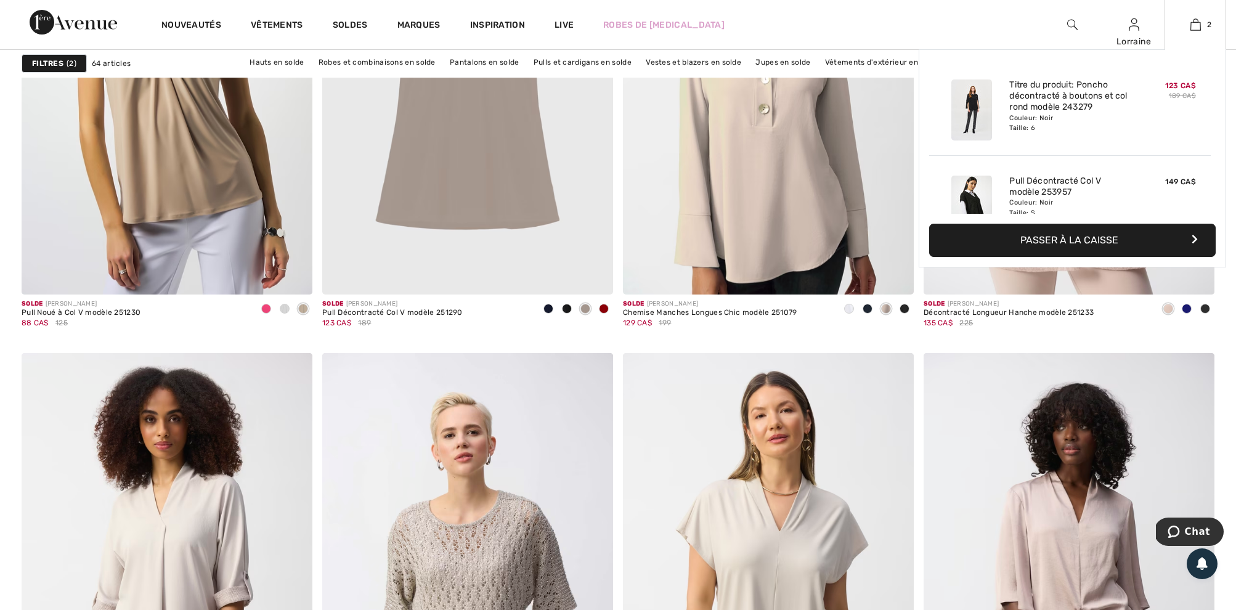
scroll to position [5229, 0]
click at [973, 107] on img at bounding box center [971, 109] width 41 height 61
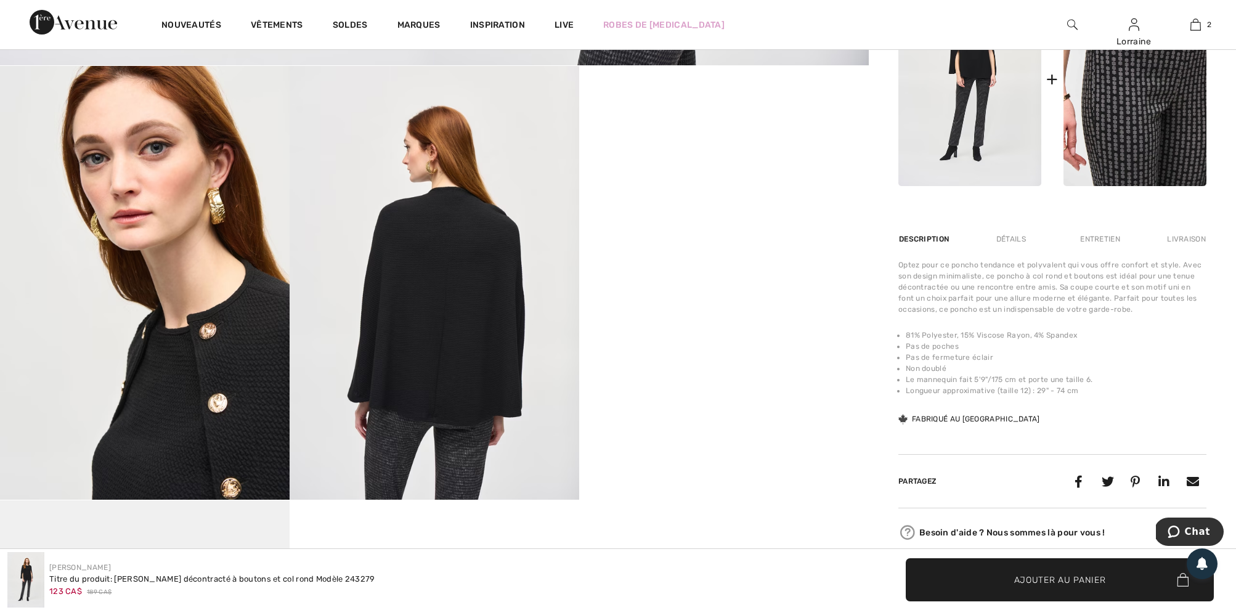
scroll to position [659, 0]
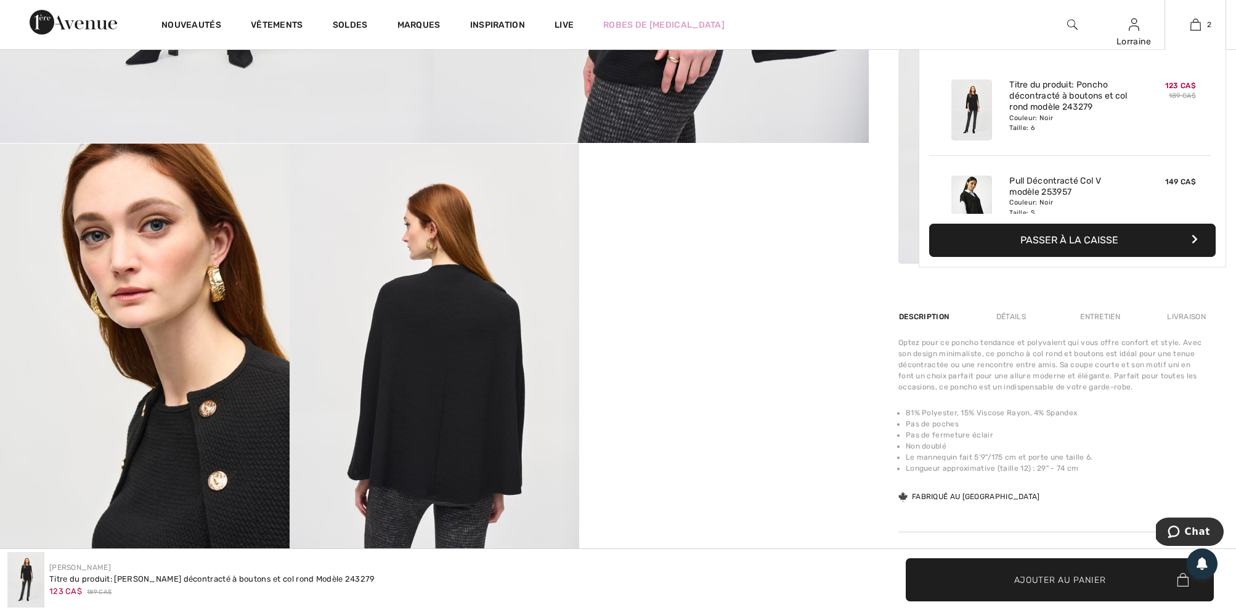
click at [1061, 238] on button "Passer à la caisse" at bounding box center [1072, 240] width 287 height 33
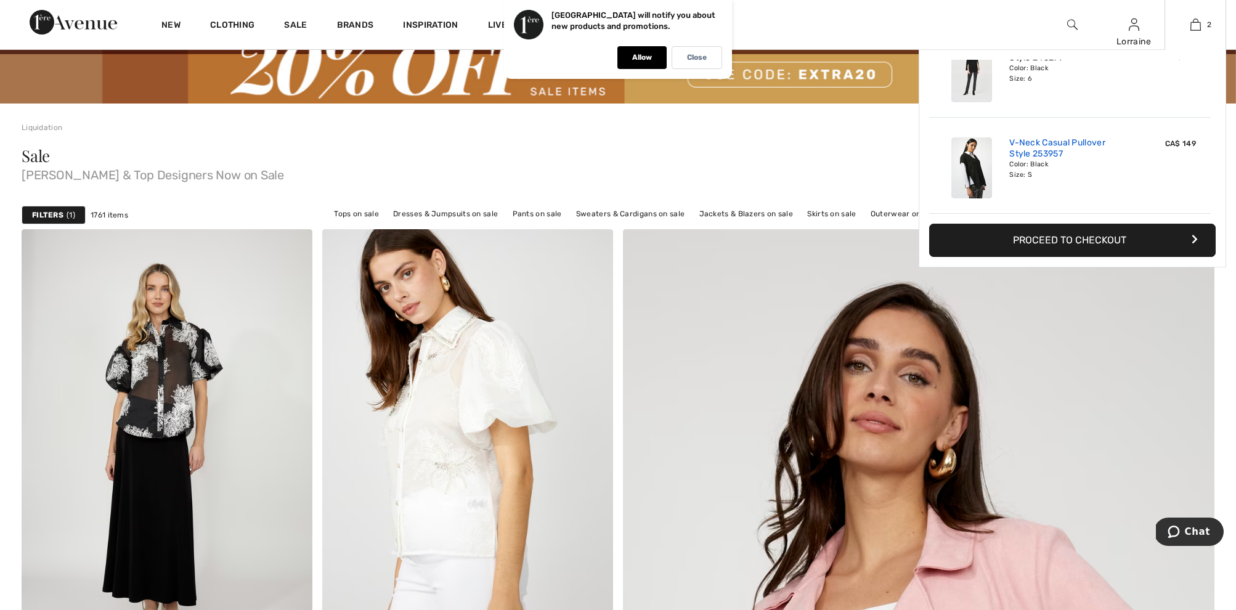
scroll to position [47, 0]
click at [1035, 148] on link "V-Neck Casual Pullover Style 253957" at bounding box center [1069, 148] width 121 height 22
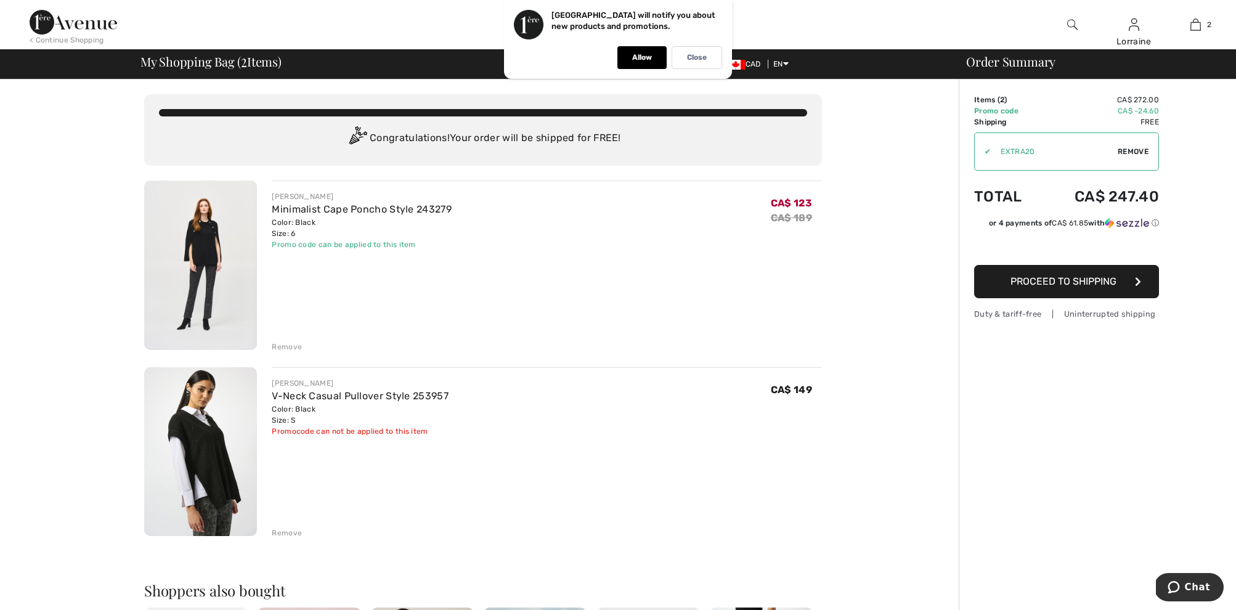
click at [285, 345] on div "Remove" at bounding box center [287, 346] width 30 height 11
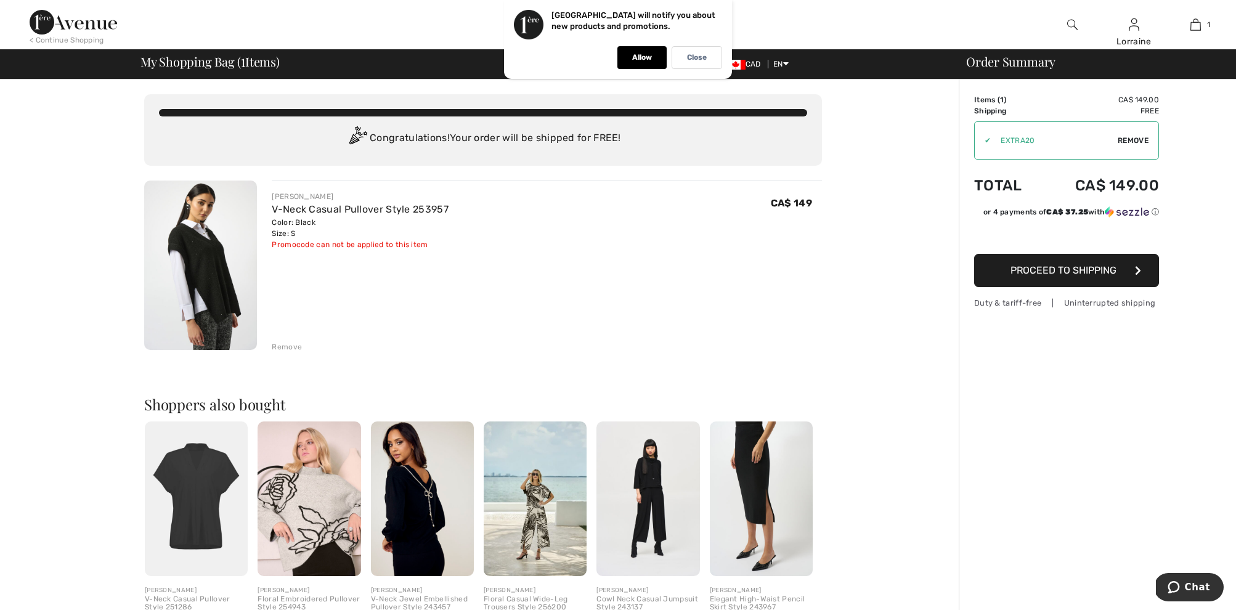
click at [288, 343] on div "Remove" at bounding box center [287, 346] width 30 height 11
